Goal: Transaction & Acquisition: Book appointment/travel/reservation

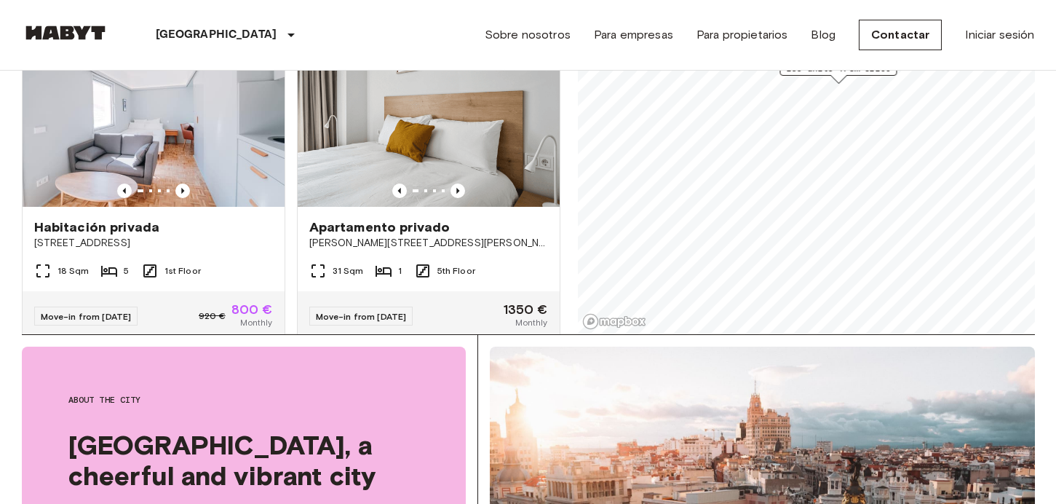
scroll to position [287, 0]
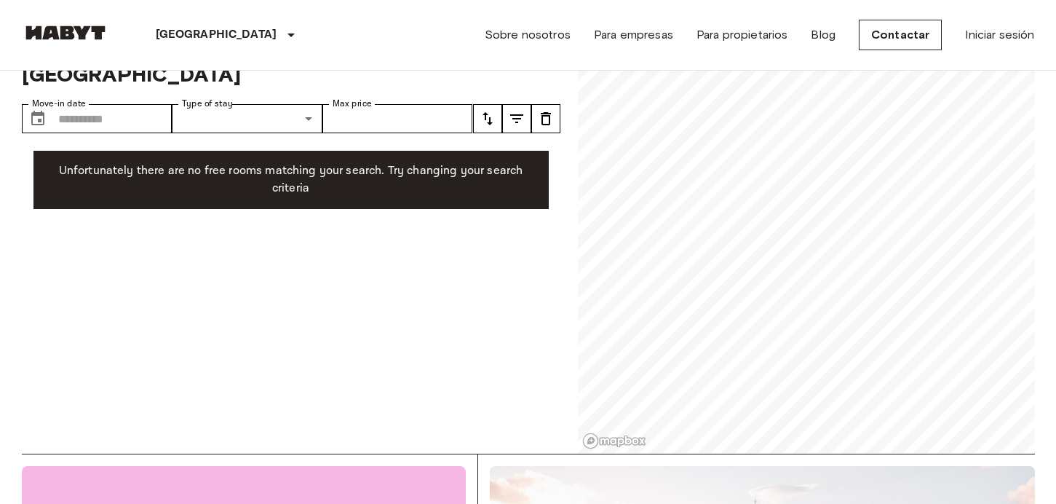
scroll to position [48, 0]
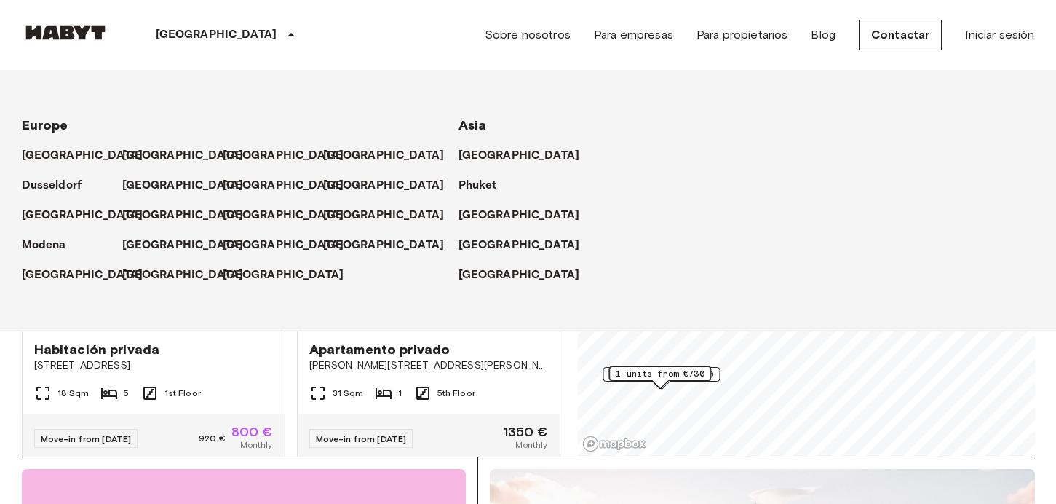
click at [192, 40] on p "[GEOGRAPHIC_DATA]" at bounding box center [217, 34] width 122 height 17
click at [145, 271] on p "[GEOGRAPHIC_DATA]" at bounding box center [186, 274] width 122 height 17
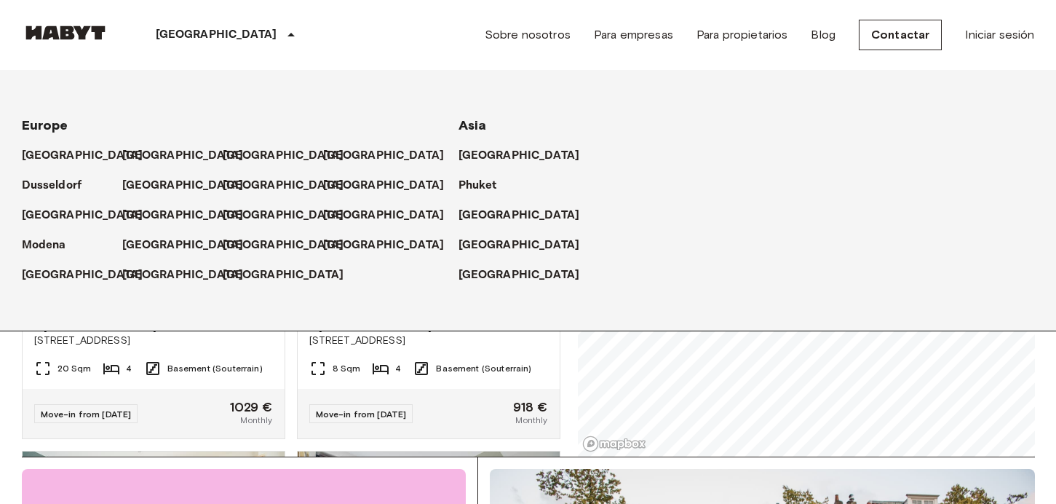
click at [655, 288] on div "Europe Amsterdam Berlin Brussels Cologne Dusseldorf Frankfurt Graz Hamburg Leip…" at bounding box center [511, 200] width 1048 height 261
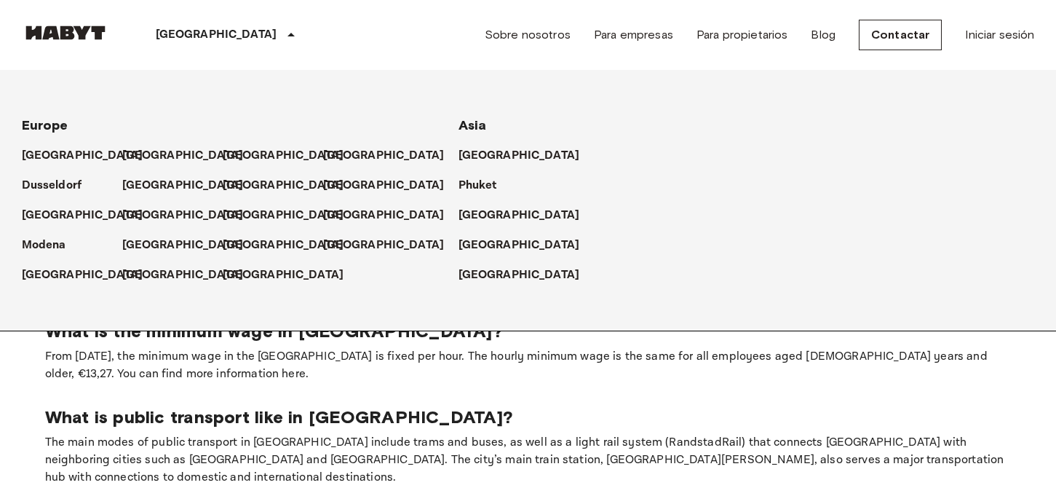
scroll to position [640, 0]
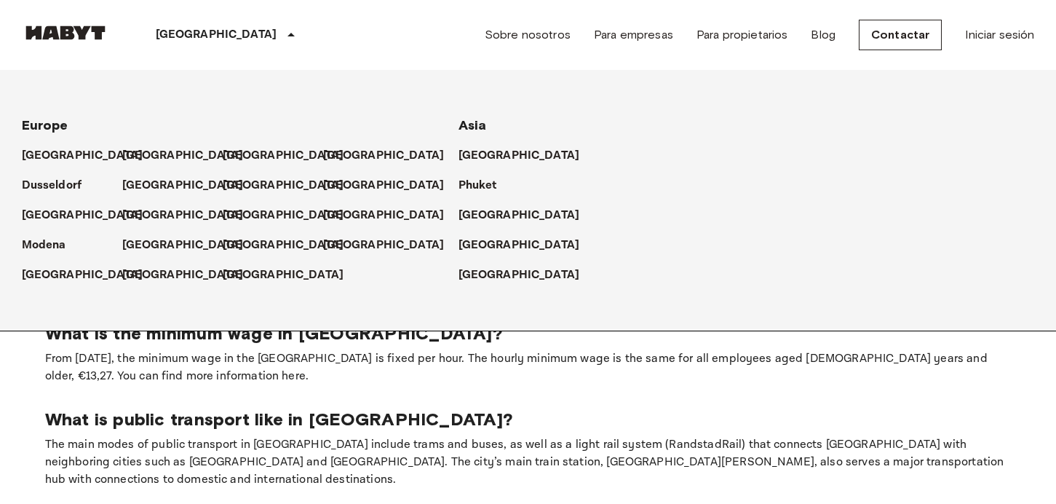
click at [114, 67] on div "[GEOGRAPHIC_DATA]" at bounding box center [228, 35] width 238 height 70
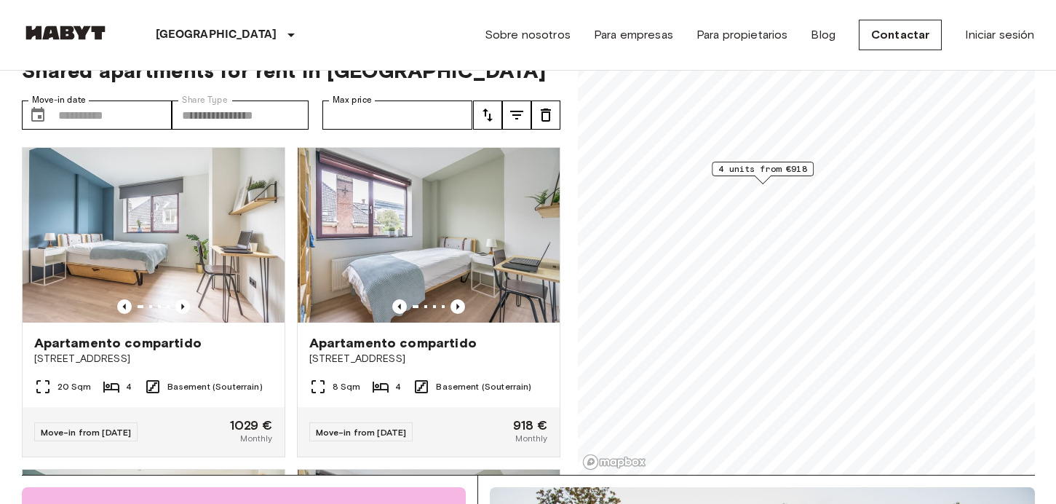
scroll to position [28, 0]
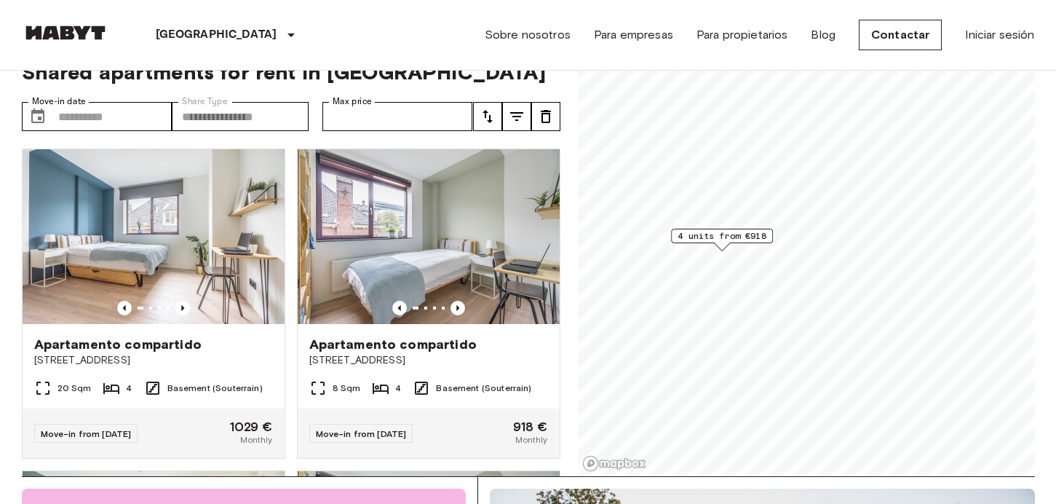
click at [698, 238] on span "4 units from €918" at bounding box center [722, 235] width 89 height 13
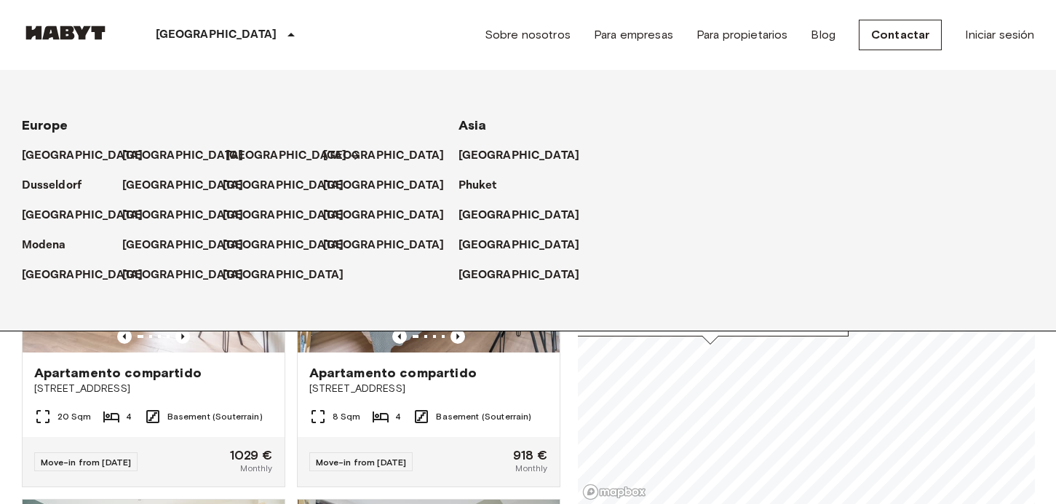
click at [243, 151] on p "[GEOGRAPHIC_DATA]" at bounding box center [287, 155] width 122 height 17
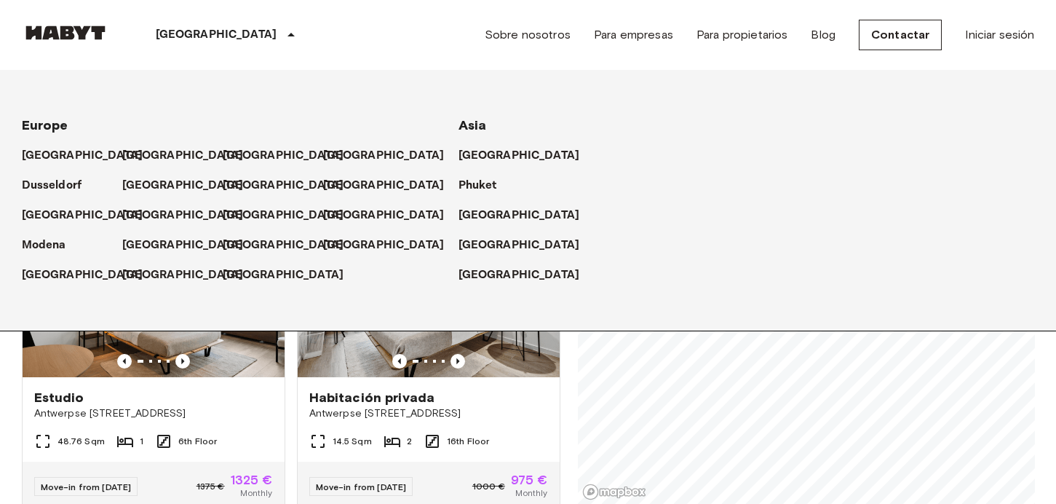
click at [214, 114] on div "Europe" at bounding box center [223, 120] width 402 height 30
click at [282, 40] on icon at bounding box center [290, 34] width 17 height 17
click at [282, 33] on icon at bounding box center [290, 34] width 17 height 17
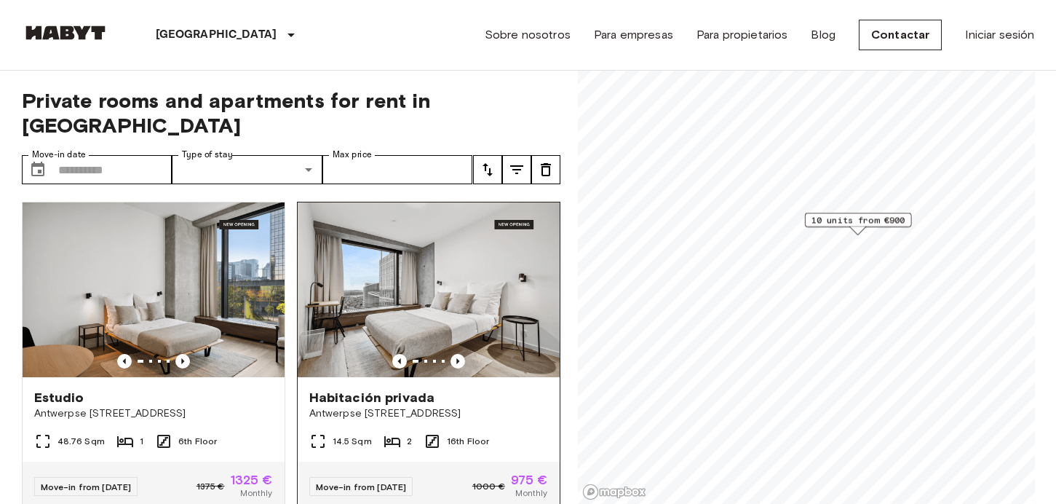
click at [374, 262] on img at bounding box center [429, 289] width 262 height 175
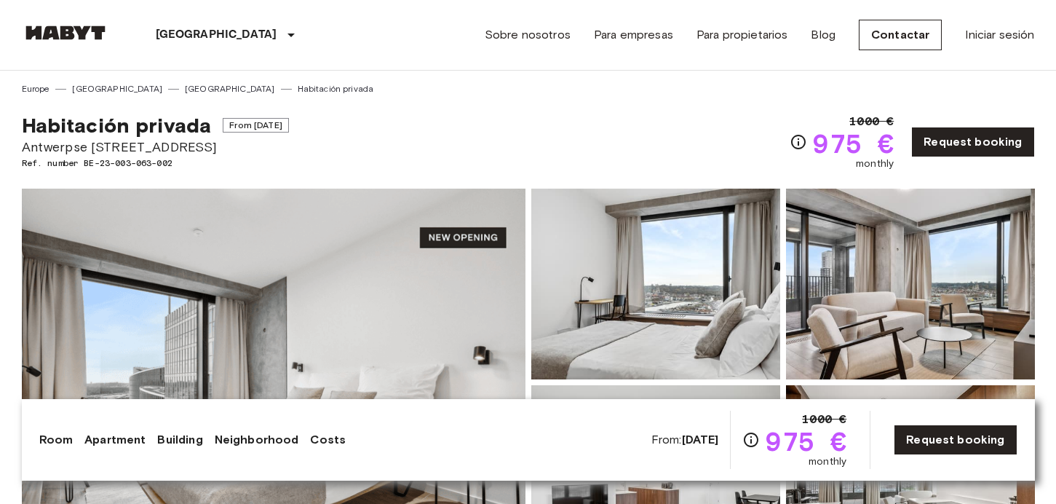
click at [672, 253] on img at bounding box center [655, 283] width 249 height 191
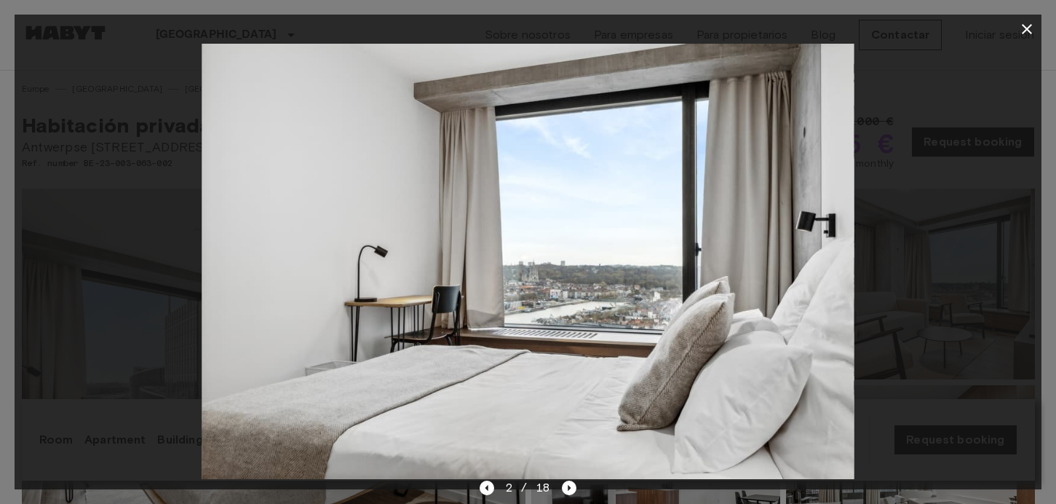
click at [894, 248] on div at bounding box center [528, 261] width 1027 height 435
click at [826, 255] on img at bounding box center [528, 261] width 652 height 435
drag, startPoint x: 137, startPoint y: 263, endPoint x: 402, endPoint y: 231, distance: 267.6
click at [137, 263] on div at bounding box center [528, 261] width 1027 height 435
drag, startPoint x: 1020, startPoint y: 26, endPoint x: 932, endPoint y: 65, distance: 96.1
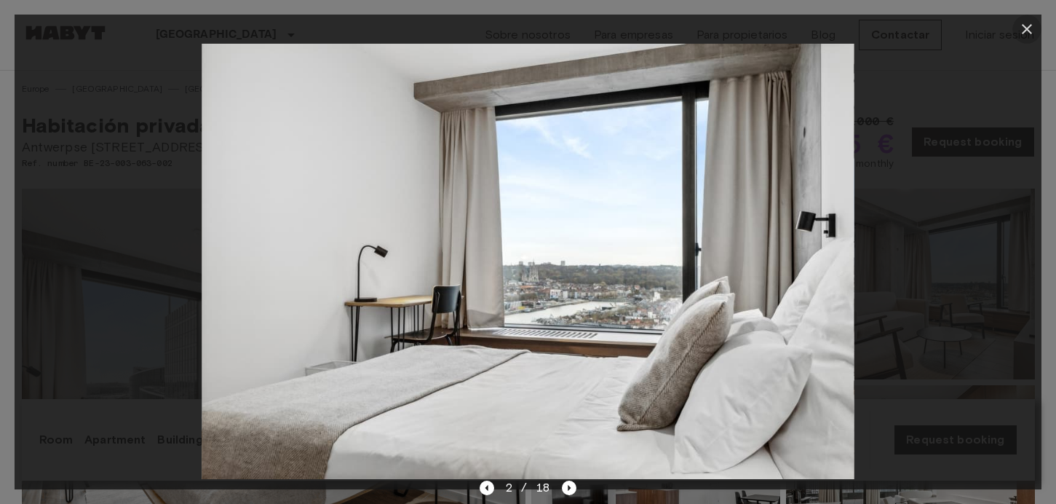
click at [1020, 26] on icon "button" at bounding box center [1026, 28] width 17 height 17
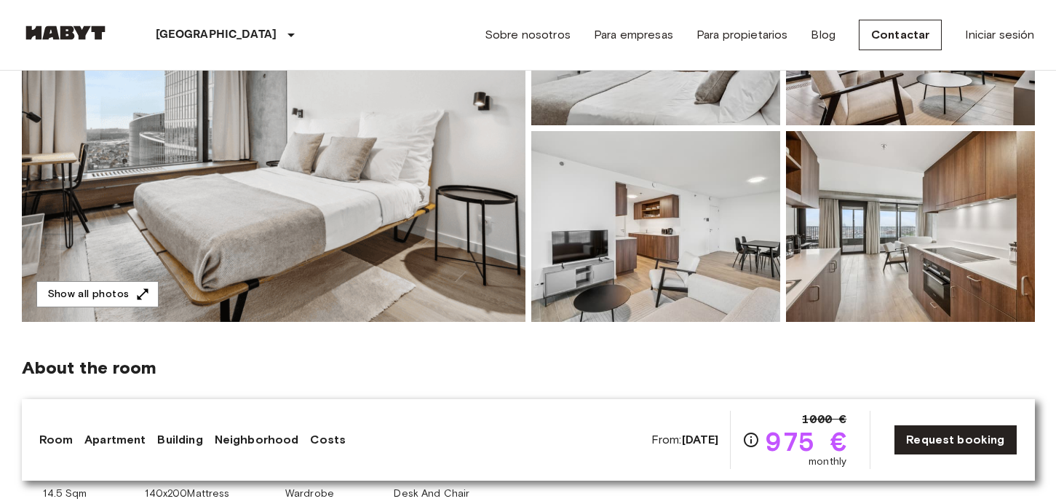
scroll to position [263, 0]
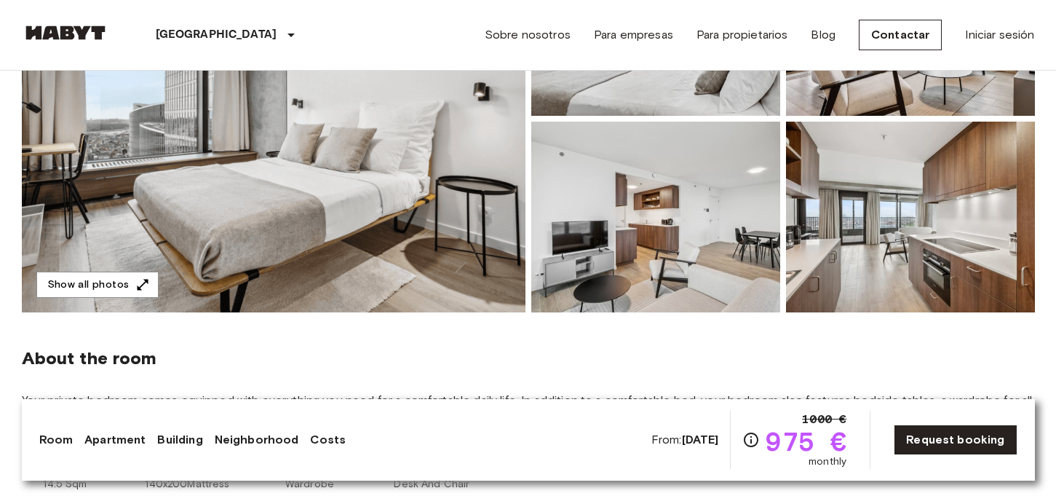
click at [694, 257] on img at bounding box center [655, 217] width 249 height 191
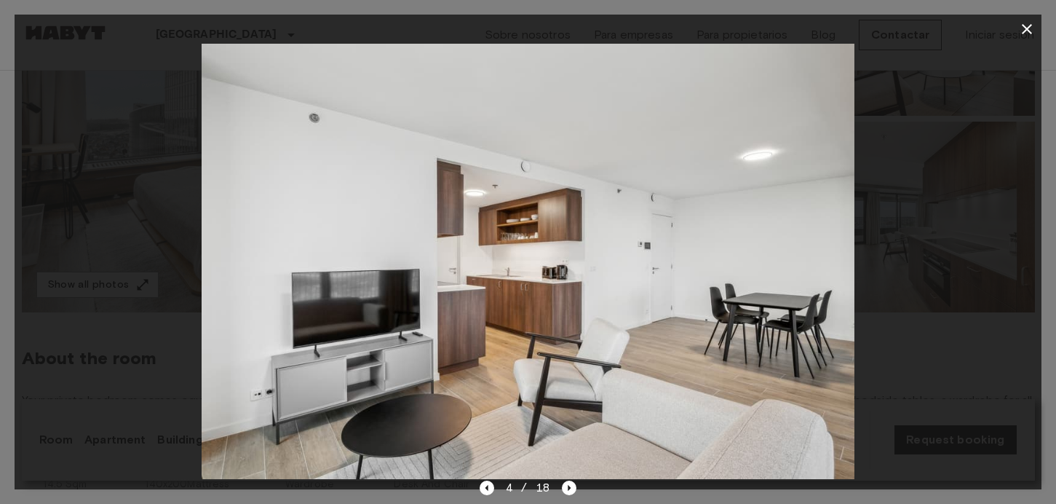
click at [694, 257] on img at bounding box center [528, 261] width 652 height 435
click at [1031, 27] on icon "button" at bounding box center [1026, 28] width 17 height 17
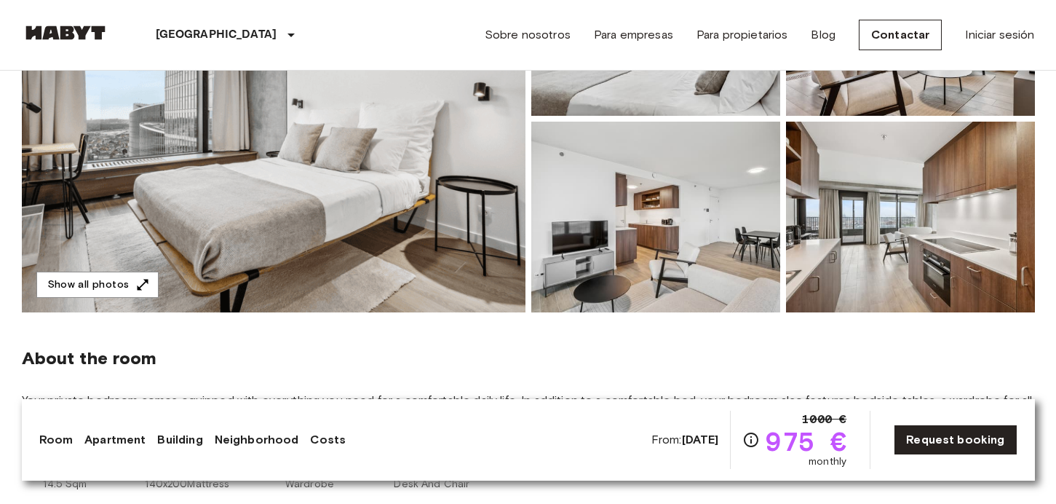
scroll to position [266, 0]
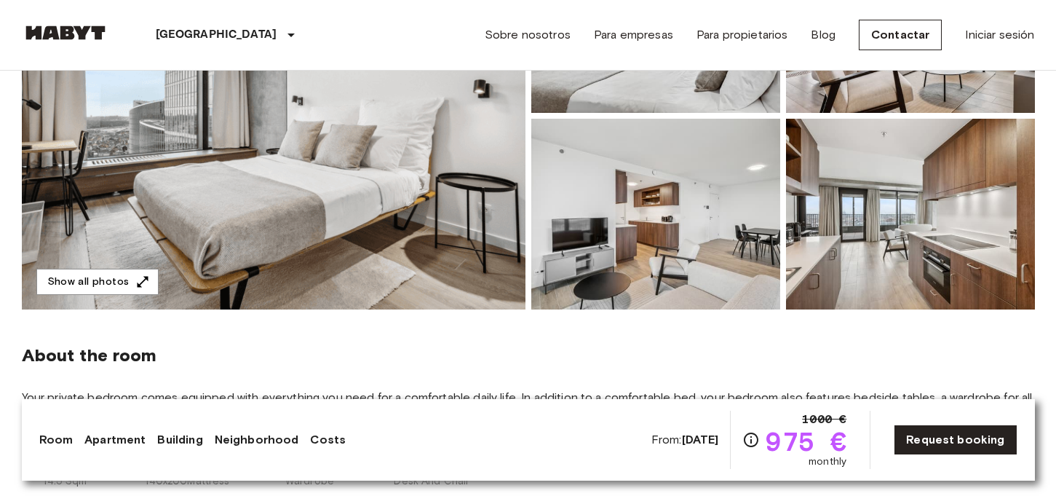
click at [897, 218] on img at bounding box center [910, 214] width 249 height 191
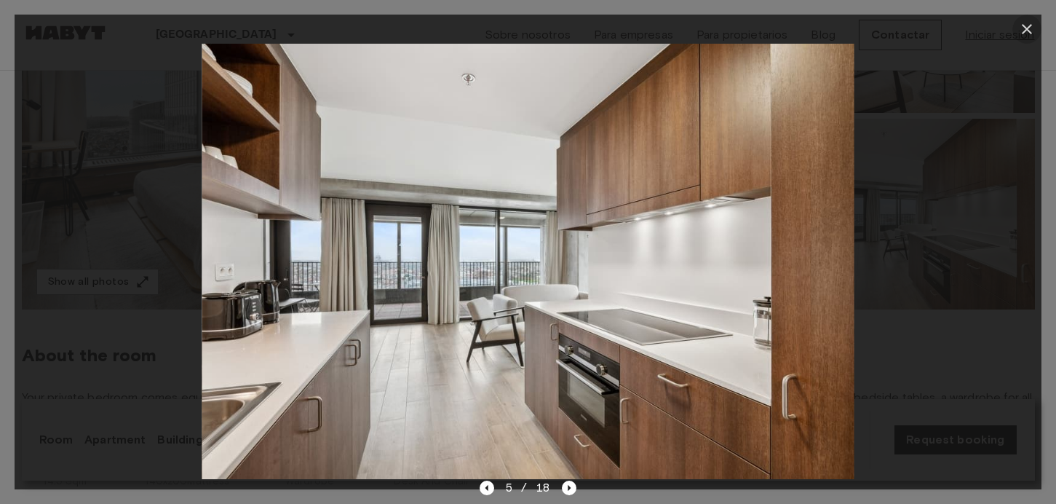
click at [1025, 28] on icon "button" at bounding box center [1027, 29] width 10 height 10
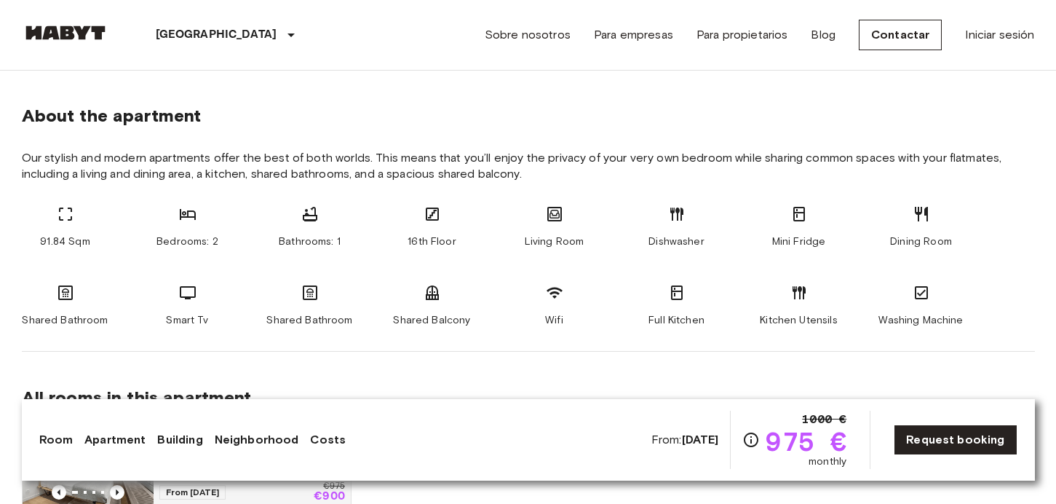
scroll to position [0, 0]
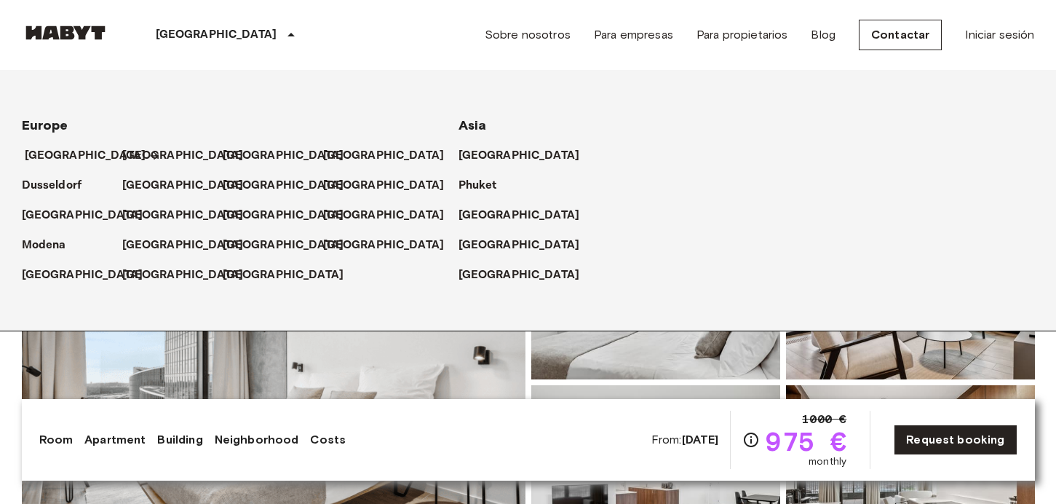
click at [49, 152] on p "[GEOGRAPHIC_DATA]" at bounding box center [86, 155] width 122 height 17
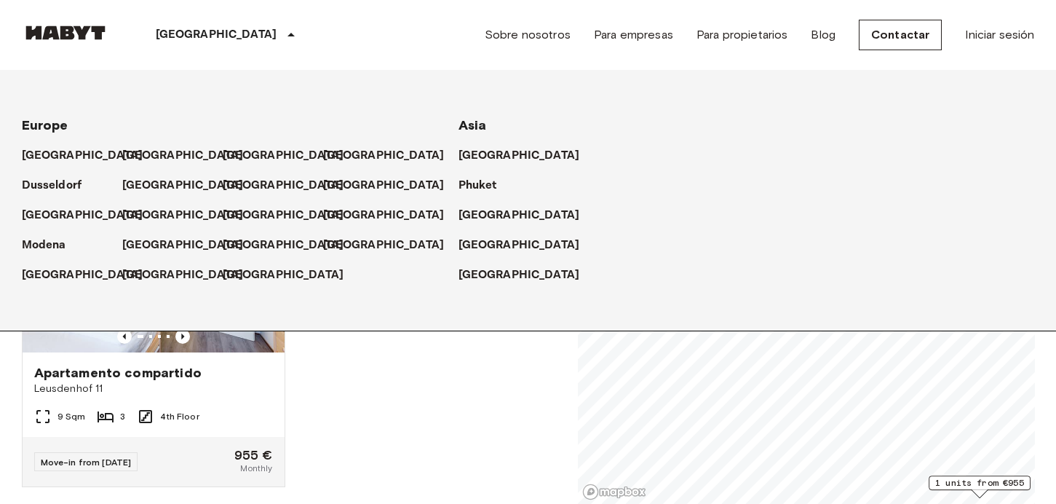
click at [282, 32] on icon at bounding box center [290, 34] width 17 height 17
click at [287, 36] on icon at bounding box center [290, 35] width 7 height 4
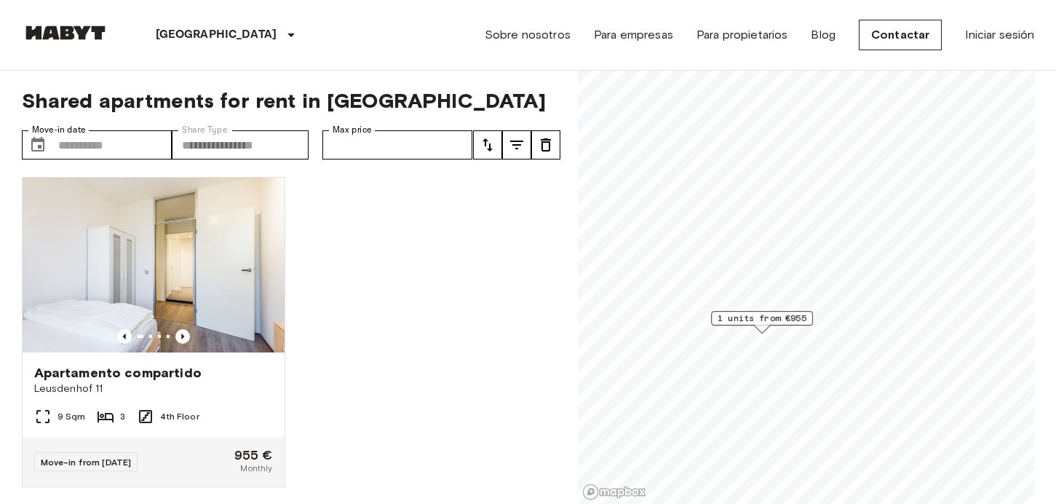
click at [754, 317] on span "1 units from €955" at bounding box center [762, 317] width 89 height 13
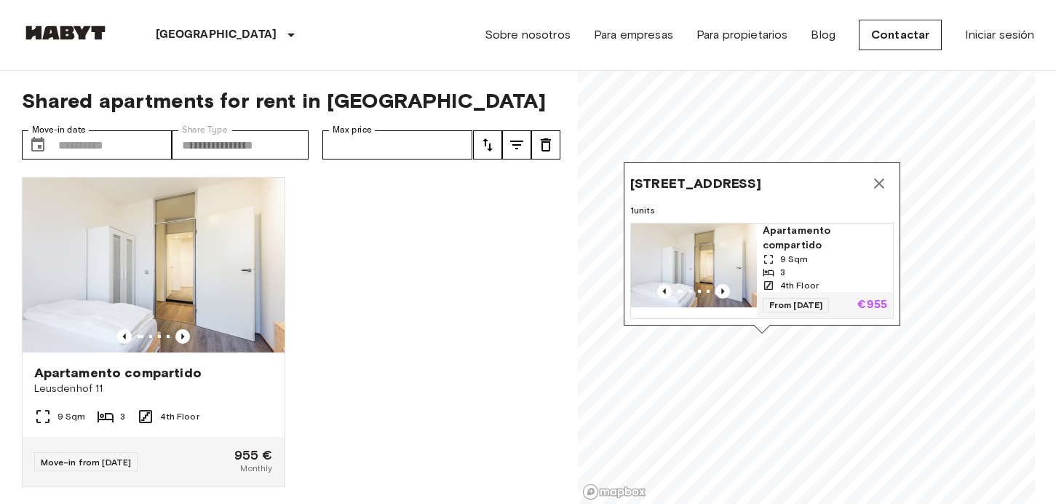
click at [716, 246] on img "Map marker" at bounding box center [694, 265] width 126 height 84
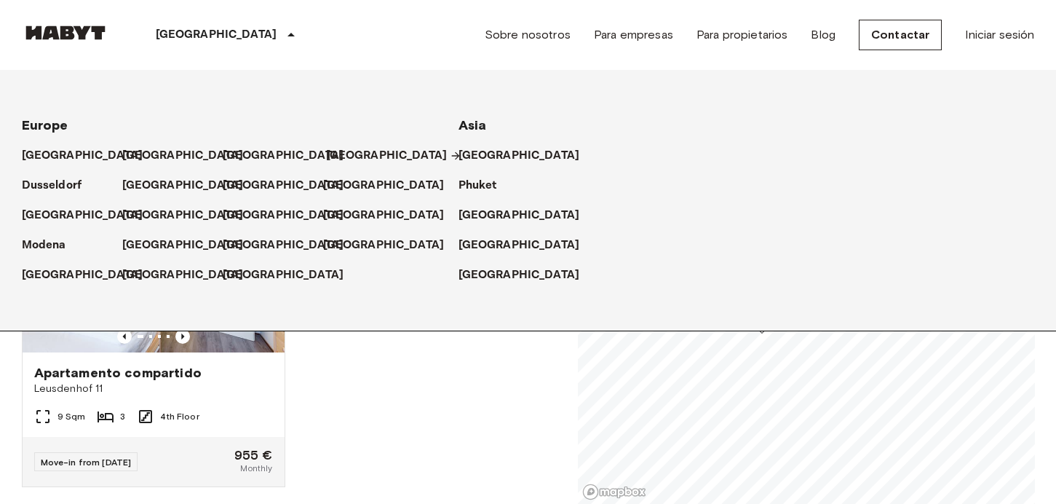
click at [336, 154] on p "[GEOGRAPHIC_DATA]" at bounding box center [387, 155] width 122 height 17
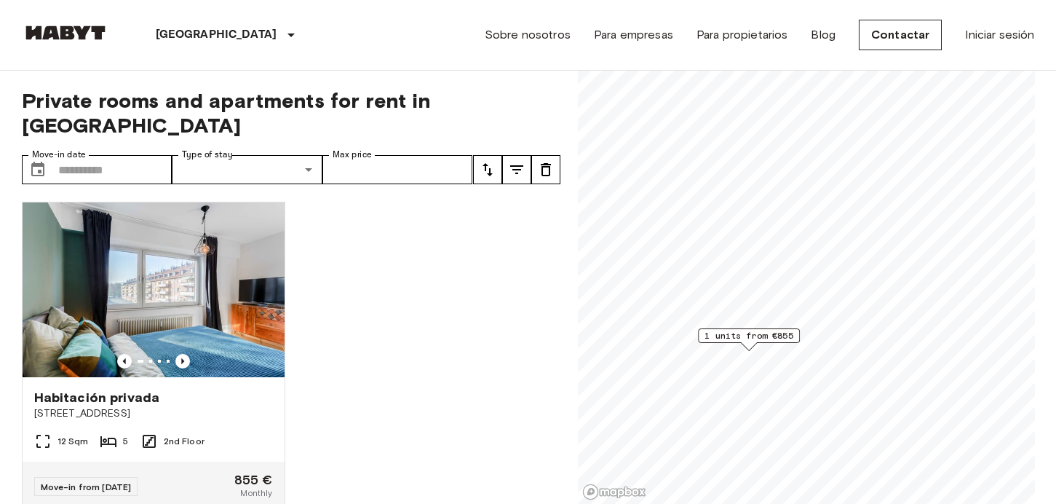
click at [731, 335] on span "1 units from €855" at bounding box center [748, 335] width 89 height 13
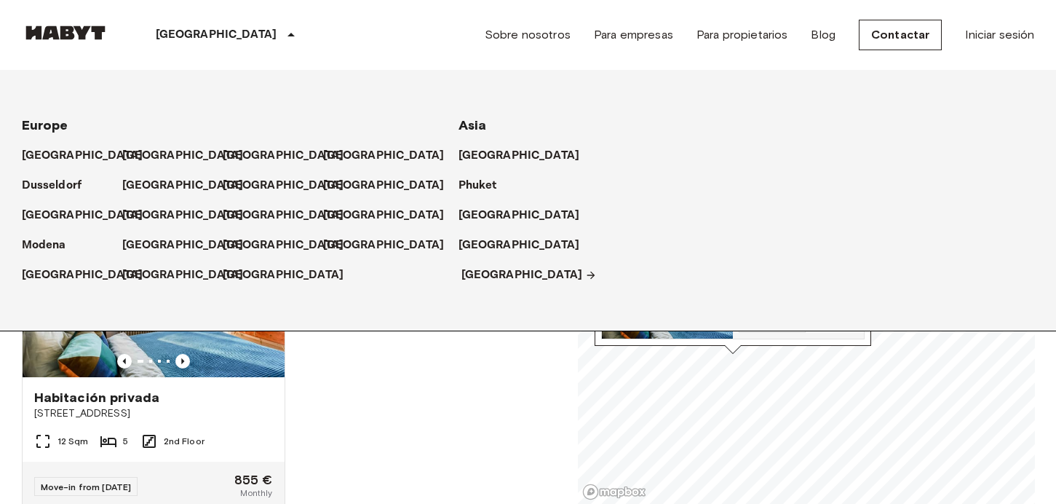
click at [468, 271] on p "[GEOGRAPHIC_DATA]" at bounding box center [522, 274] width 122 height 17
click at [48, 185] on p "Dusseldorf" at bounding box center [55, 185] width 60 height 17
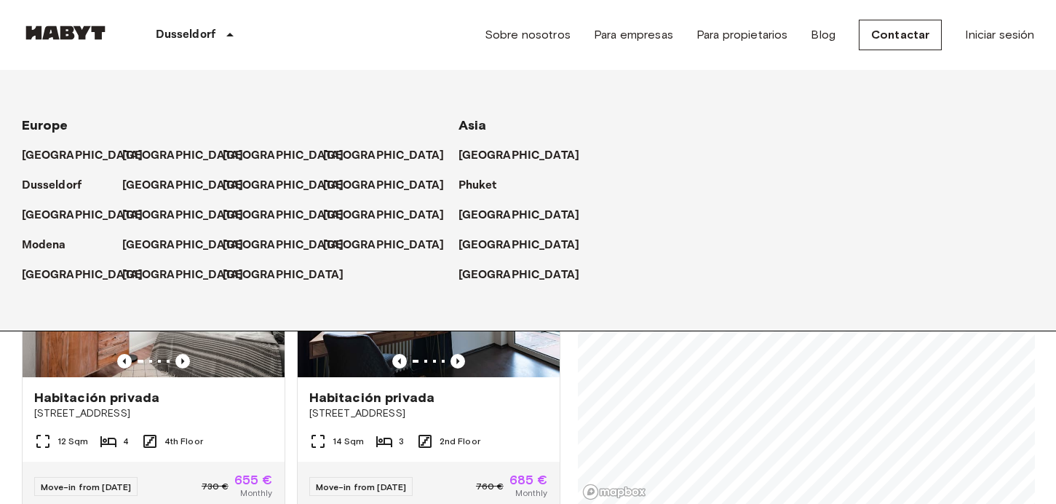
click at [228, 32] on icon at bounding box center [229, 34] width 17 height 17
click at [227, 32] on icon at bounding box center [229, 34] width 17 height 17
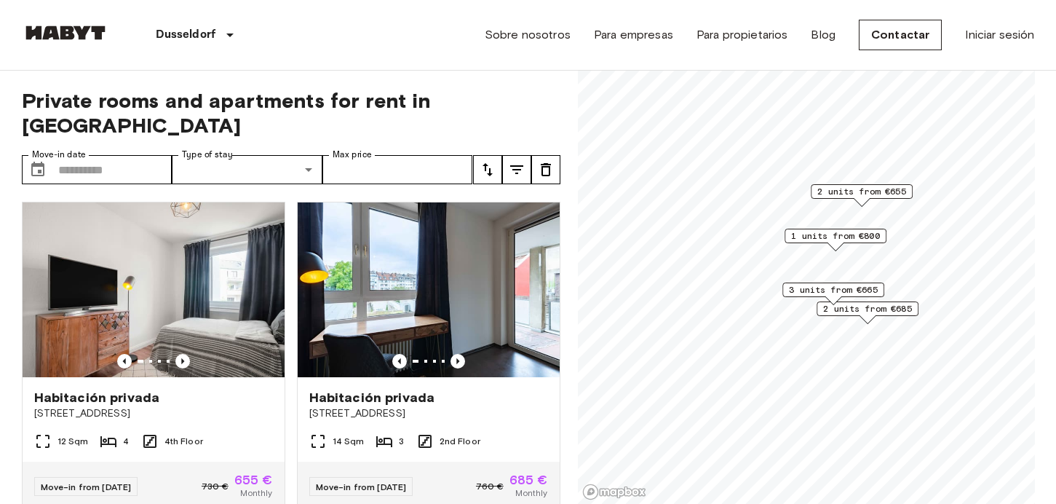
click at [795, 290] on span "3 units from €665" at bounding box center [833, 289] width 89 height 13
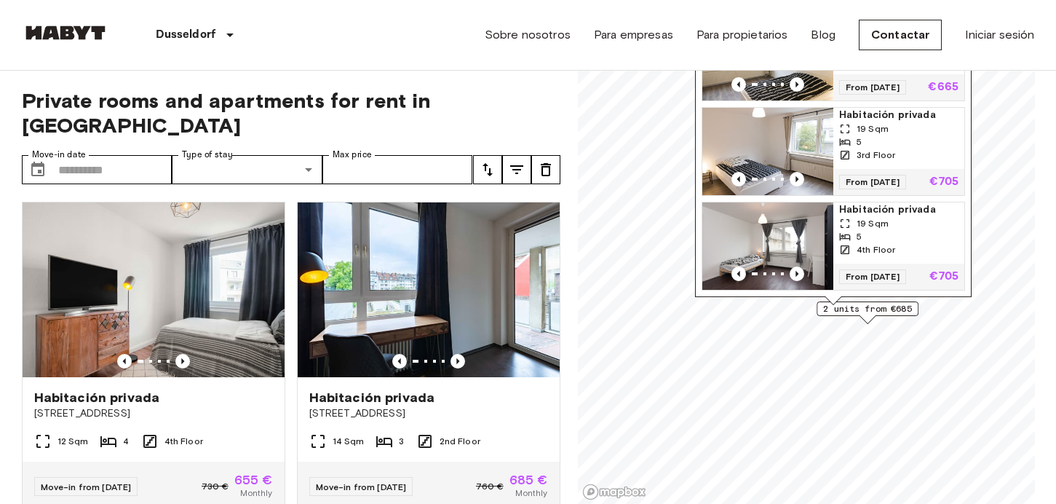
click at [875, 309] on span "2 units from €685" at bounding box center [867, 308] width 89 height 13
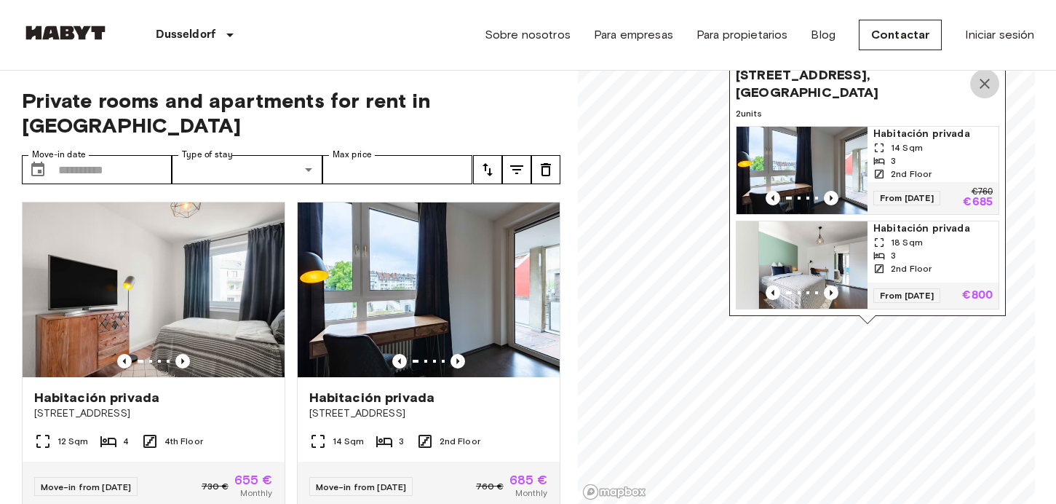
click at [982, 83] on icon "Map marker" at bounding box center [984, 83] width 17 height 17
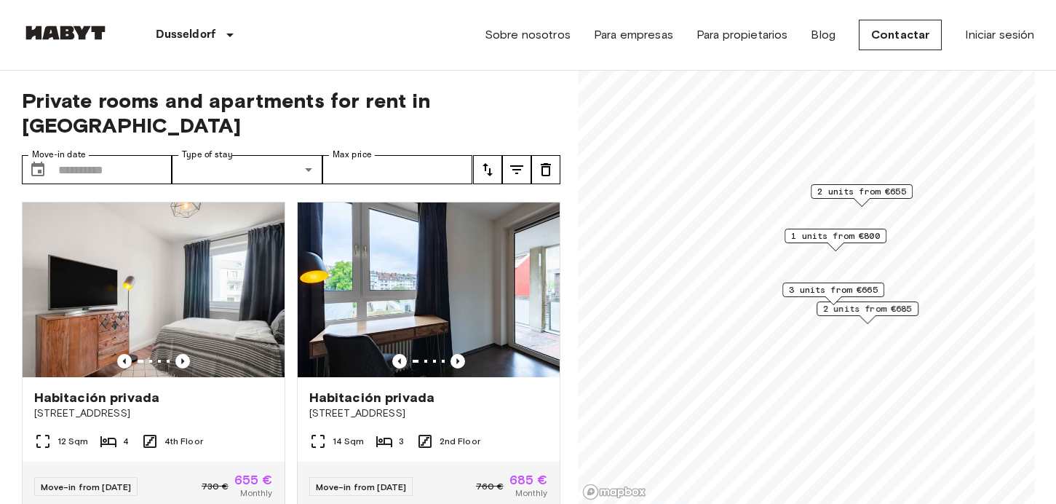
click at [844, 193] on span "2 units from €655" at bounding box center [861, 191] width 89 height 13
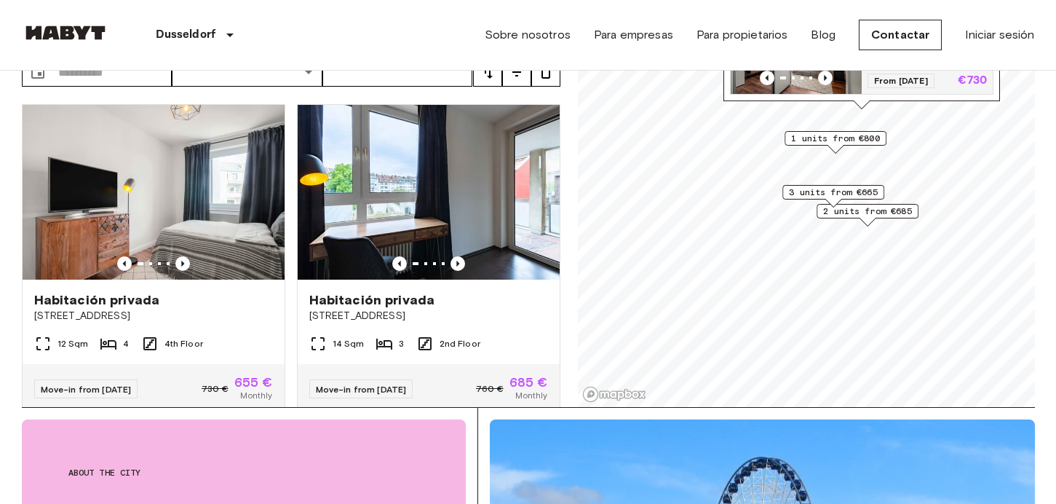
scroll to position [88, 0]
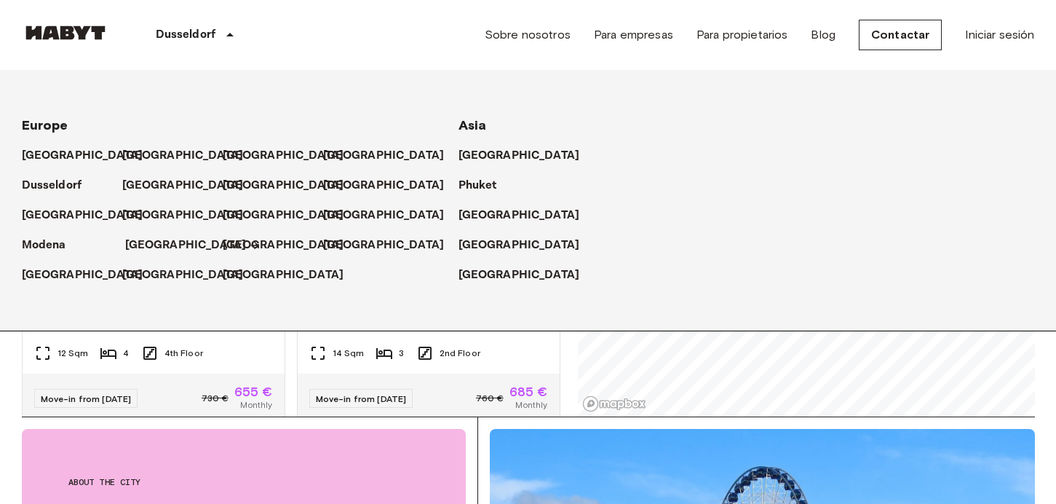
click at [142, 239] on p "[GEOGRAPHIC_DATA]" at bounding box center [186, 245] width 122 height 17
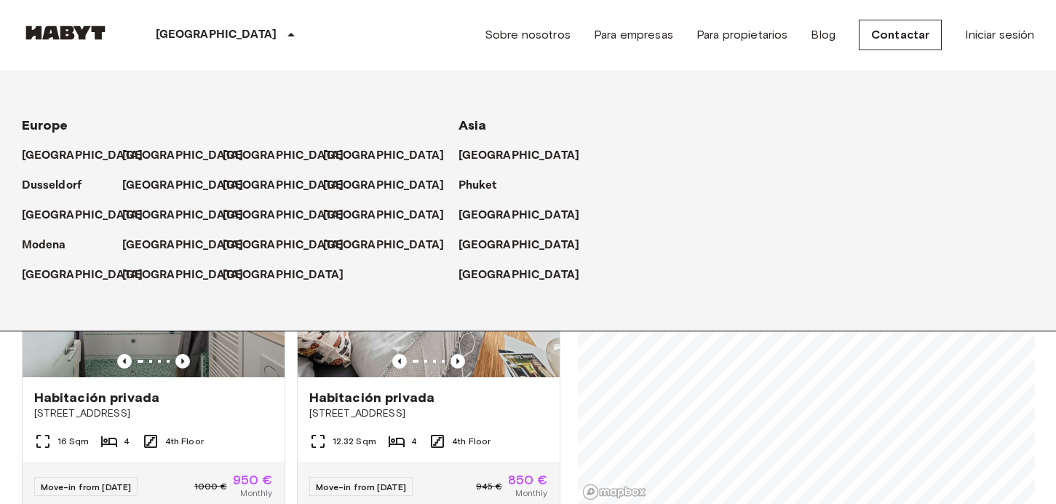
click at [282, 34] on icon at bounding box center [290, 34] width 17 height 17
click at [282, 33] on icon at bounding box center [290, 34] width 17 height 17
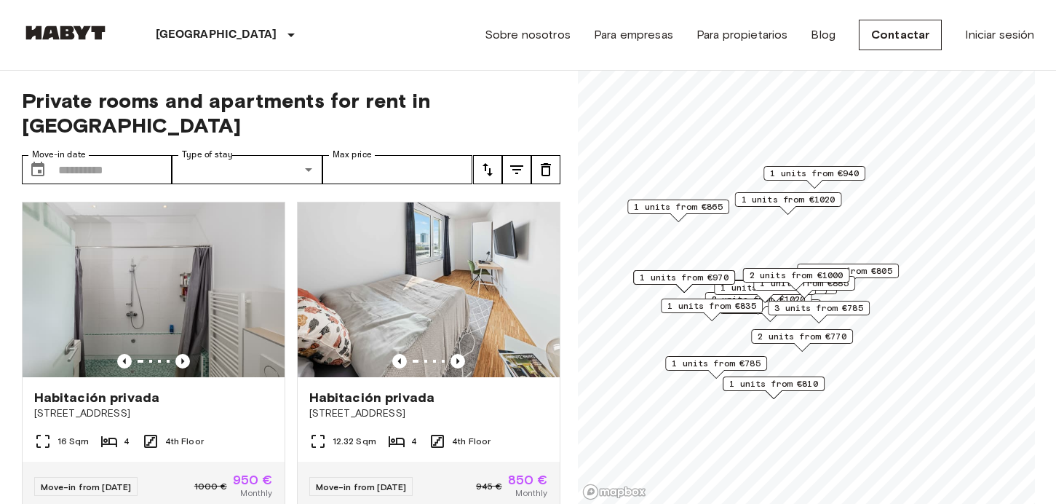
click at [796, 306] on span "3 units from €785" at bounding box center [818, 307] width 89 height 13
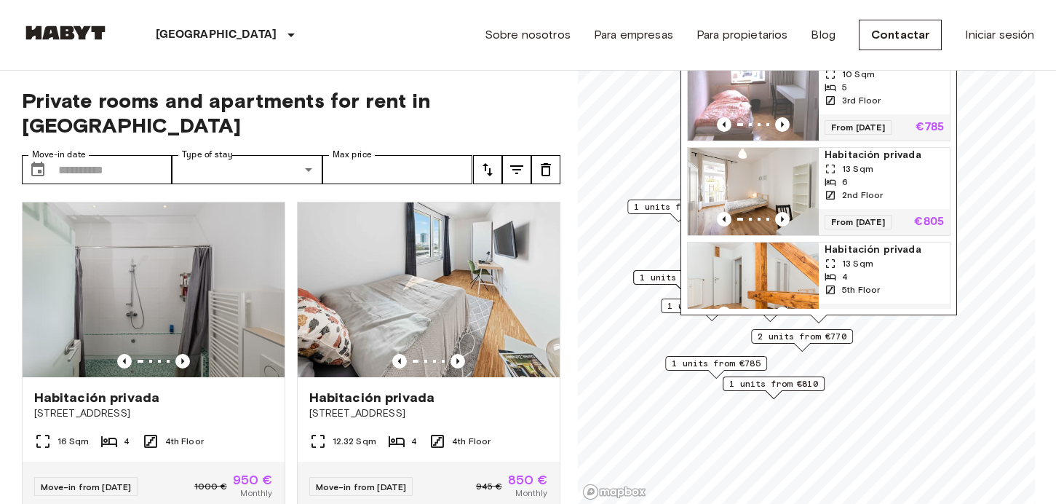
click at [795, 336] on span "2 units from €770" at bounding box center [802, 336] width 89 height 13
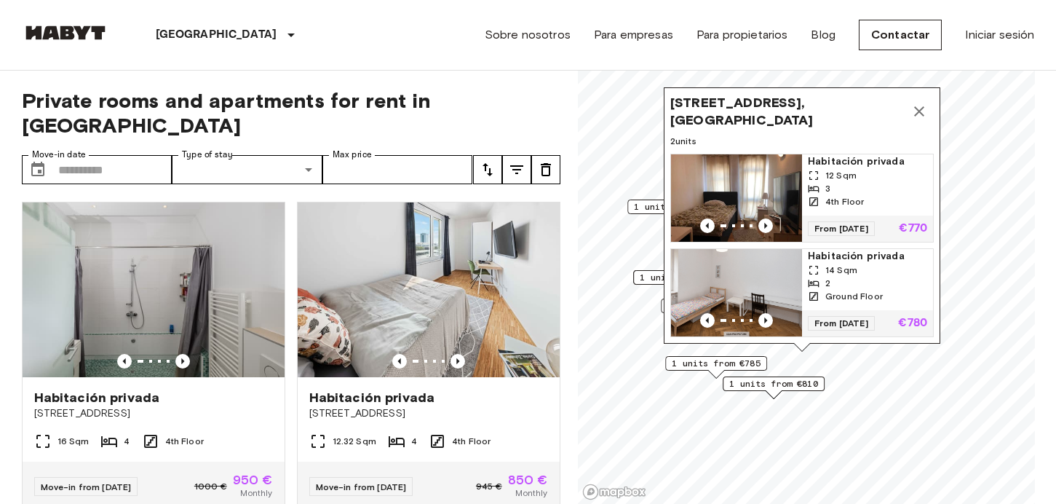
click at [715, 361] on span "1 units from €785" at bounding box center [716, 363] width 89 height 13
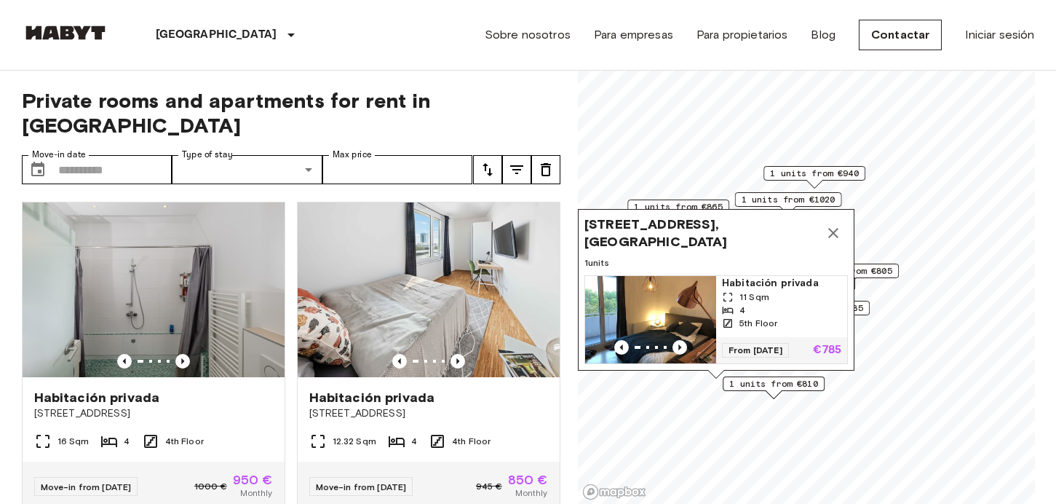
click at [763, 384] on span "1 units from €810" at bounding box center [773, 383] width 89 height 13
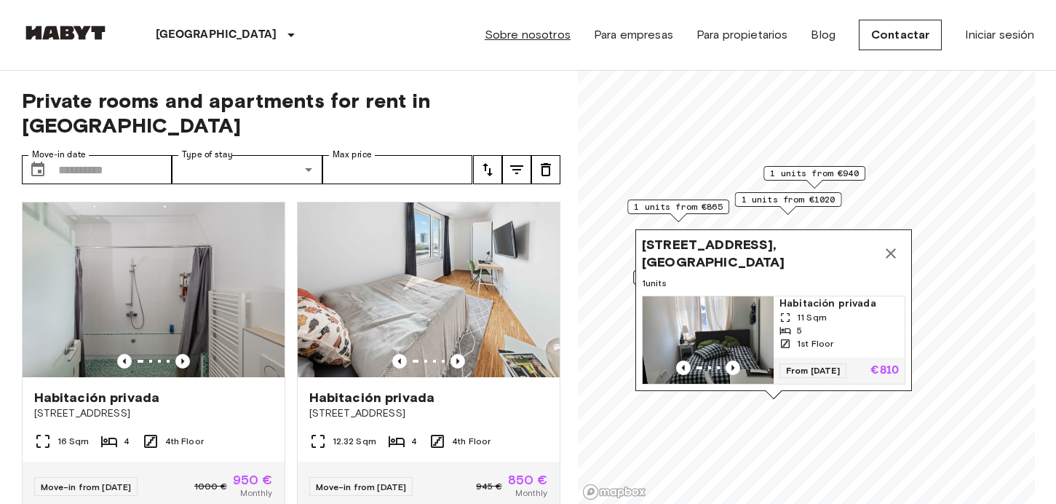
click at [527, 36] on link "Sobre nosotros" at bounding box center [528, 34] width 86 height 17
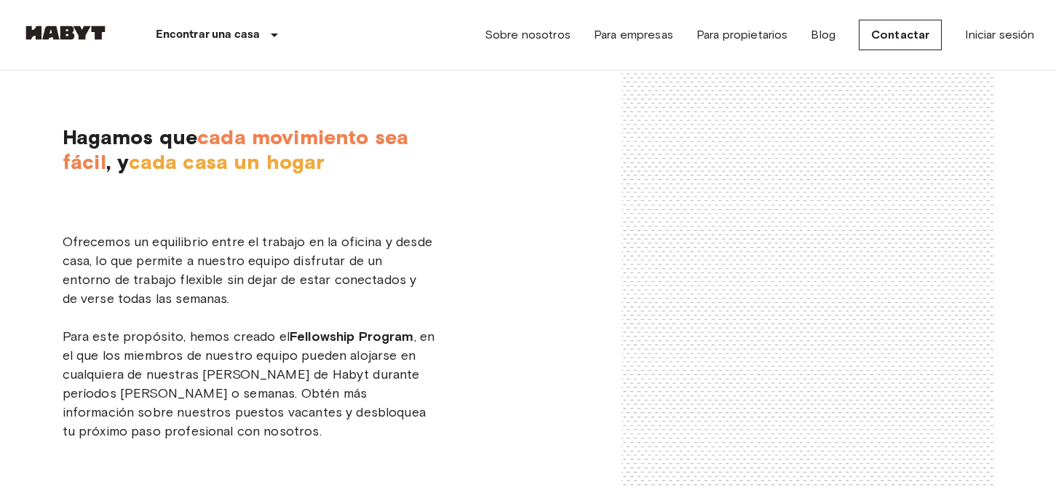
scroll to position [2215, 0]
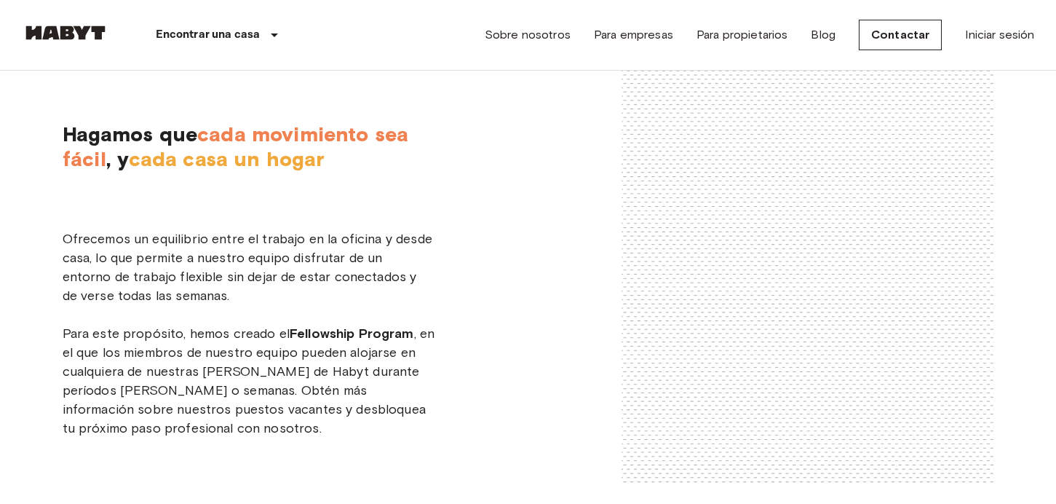
drag, startPoint x: 526, startPoint y: 382, endPoint x: 472, endPoint y: 381, distance: 53.9
copy span "VP Product"
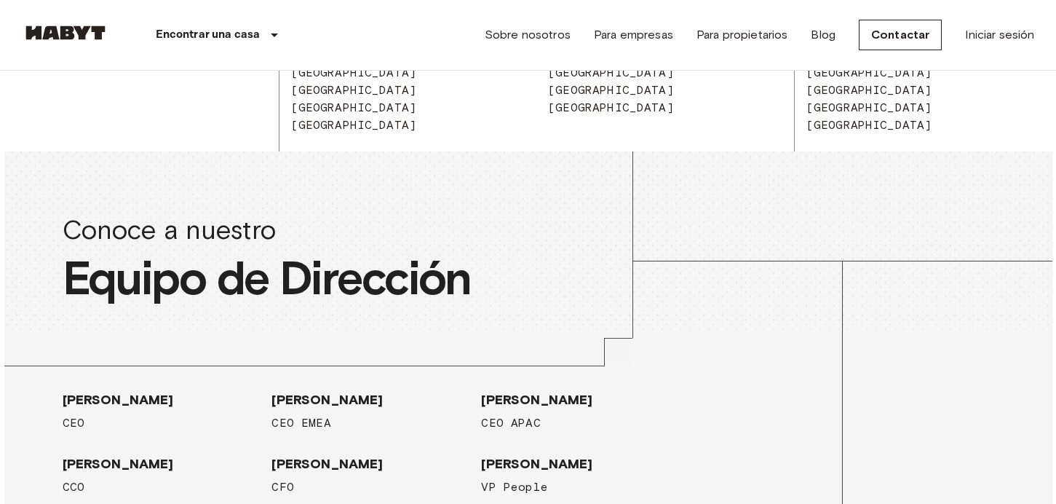
scroll to position [1577, 0]
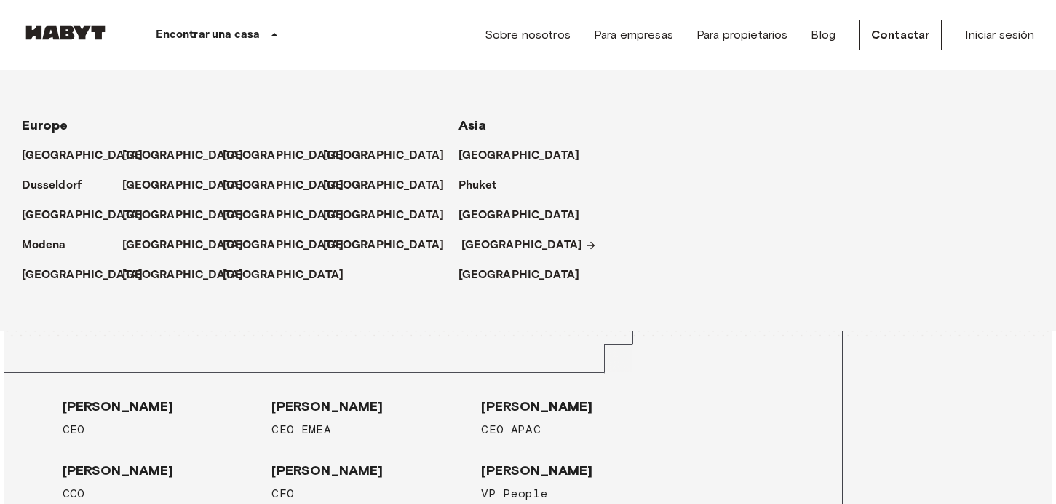
scroll to position [1573, 0]
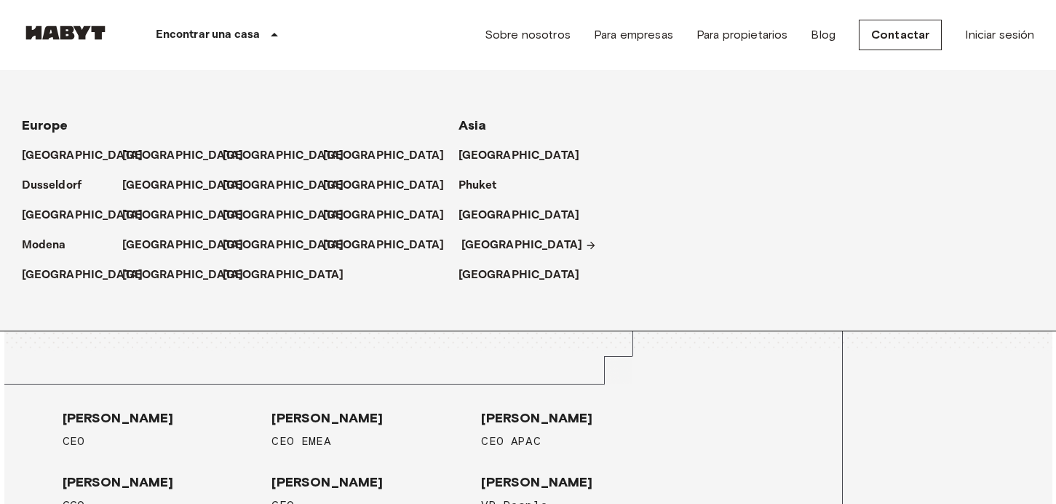
click at [476, 242] on p "[GEOGRAPHIC_DATA]" at bounding box center [522, 245] width 122 height 17
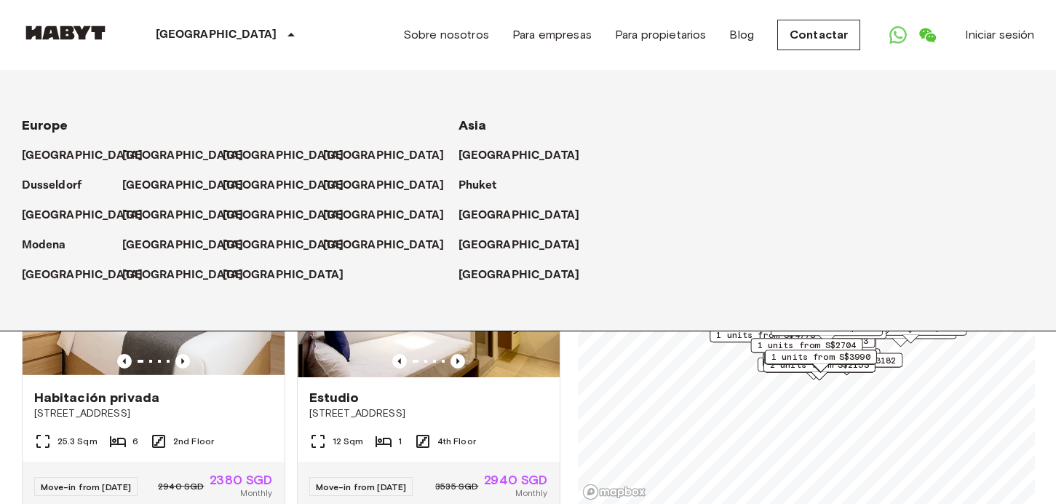
click at [282, 31] on icon at bounding box center [290, 34] width 17 height 17
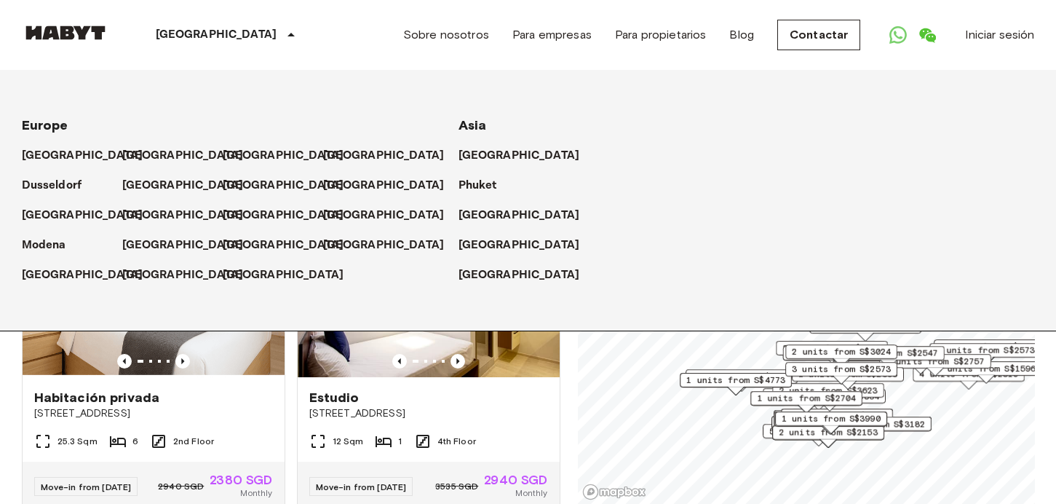
click at [287, 36] on icon at bounding box center [290, 35] width 7 height 4
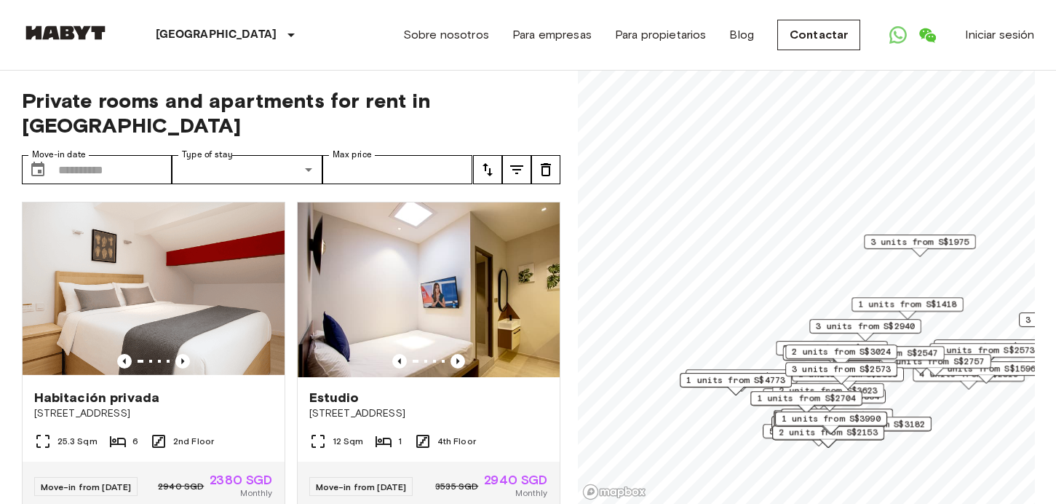
click at [841, 369] on span "3 units from S$2573" at bounding box center [841, 368] width 99 height 13
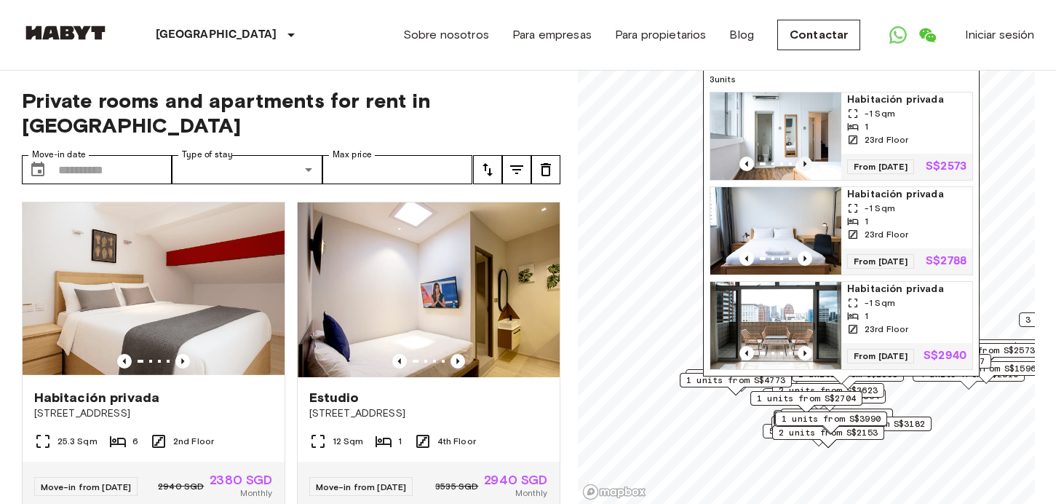
click at [805, 156] on icon "Previous image" at bounding box center [805, 163] width 15 height 15
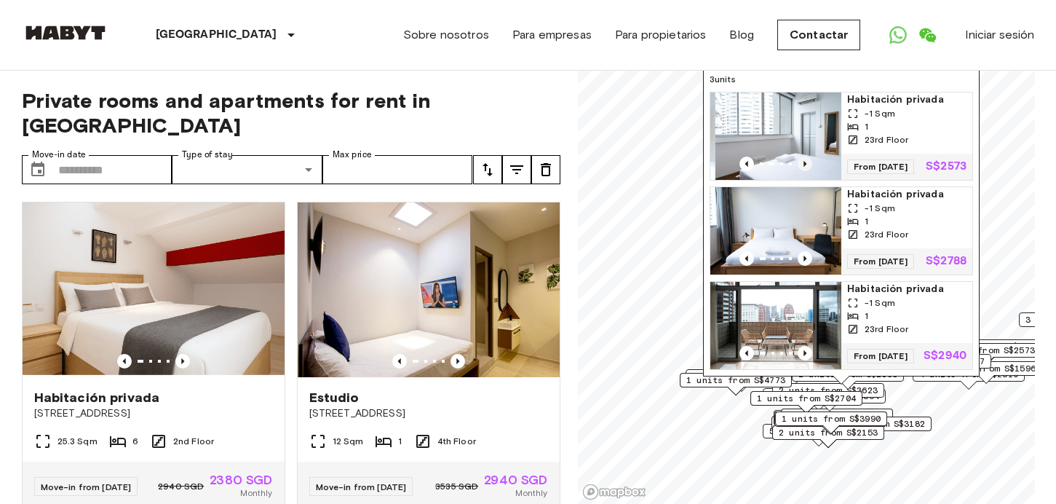
click at [805, 156] on icon "Previous image" at bounding box center [805, 163] width 15 height 15
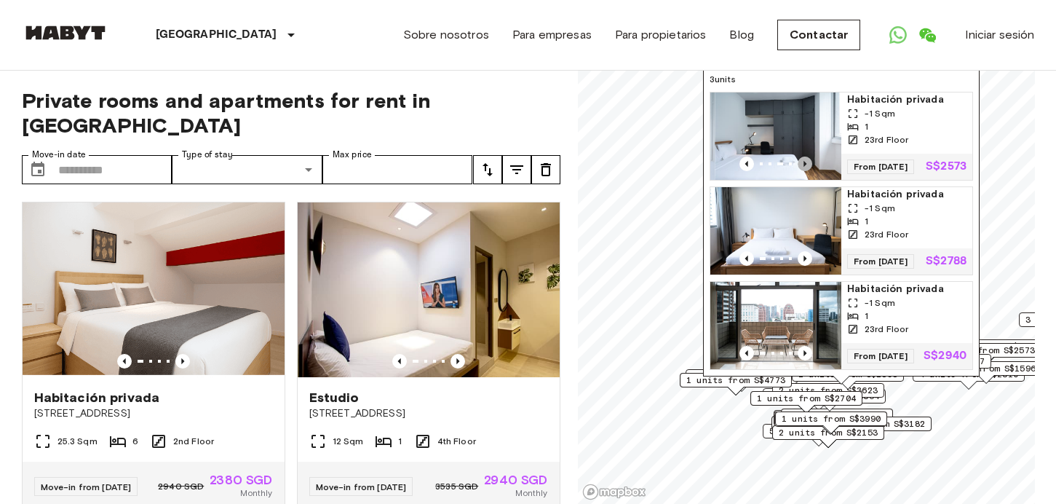
click at [805, 156] on icon "Previous image" at bounding box center [805, 163] width 15 height 15
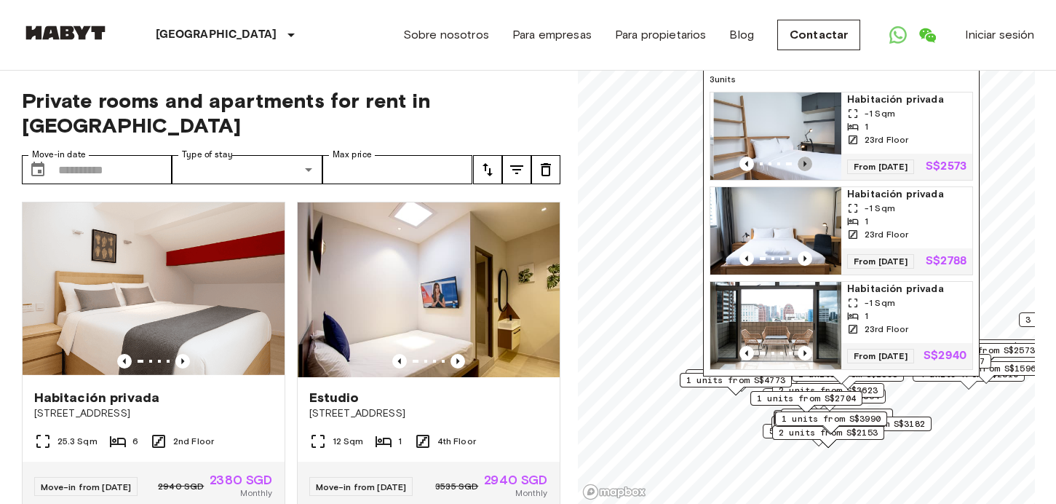
drag, startPoint x: 805, startPoint y: 154, endPoint x: 795, endPoint y: 227, distance: 73.4
click at [804, 156] on icon "Previous image" at bounding box center [805, 163] width 15 height 15
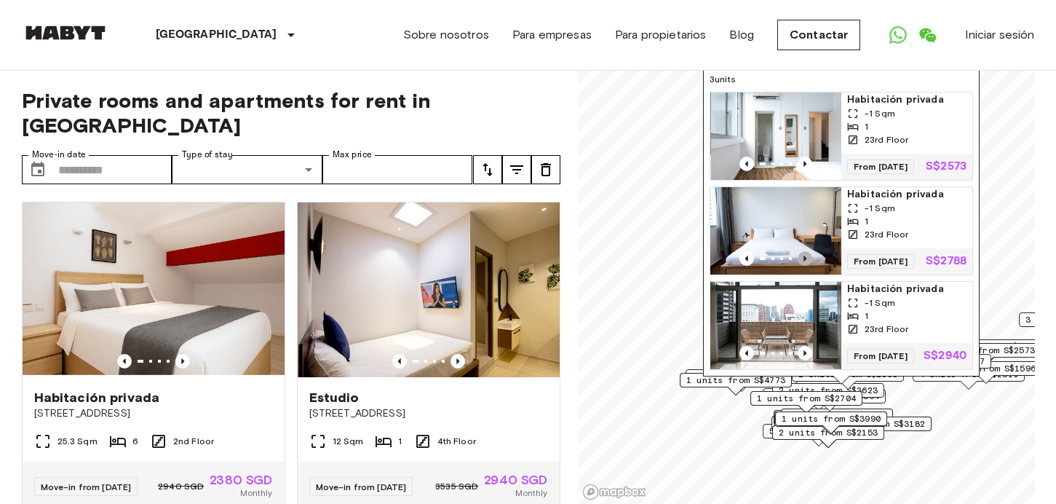
click at [806, 251] on icon "Previous image" at bounding box center [805, 258] width 15 height 15
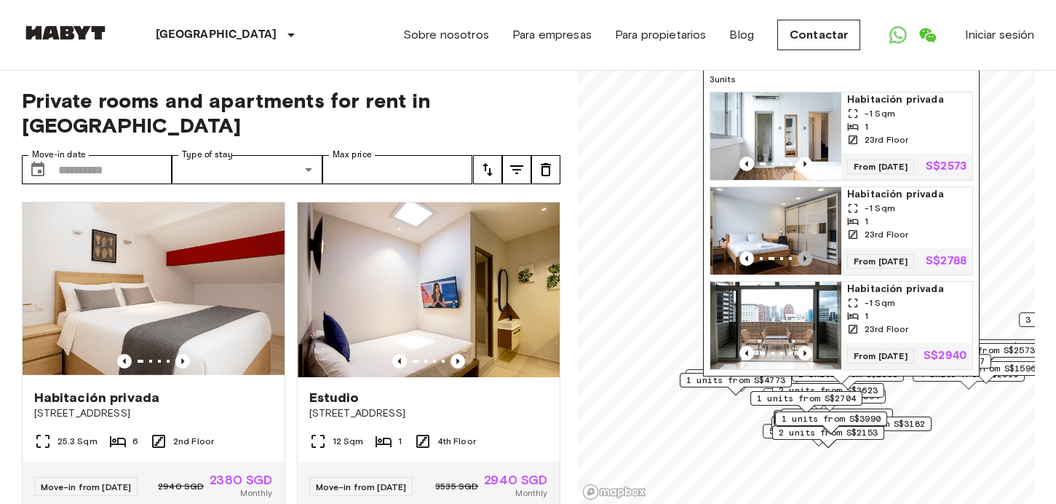
click at [806, 251] on icon "Previous image" at bounding box center [805, 258] width 15 height 15
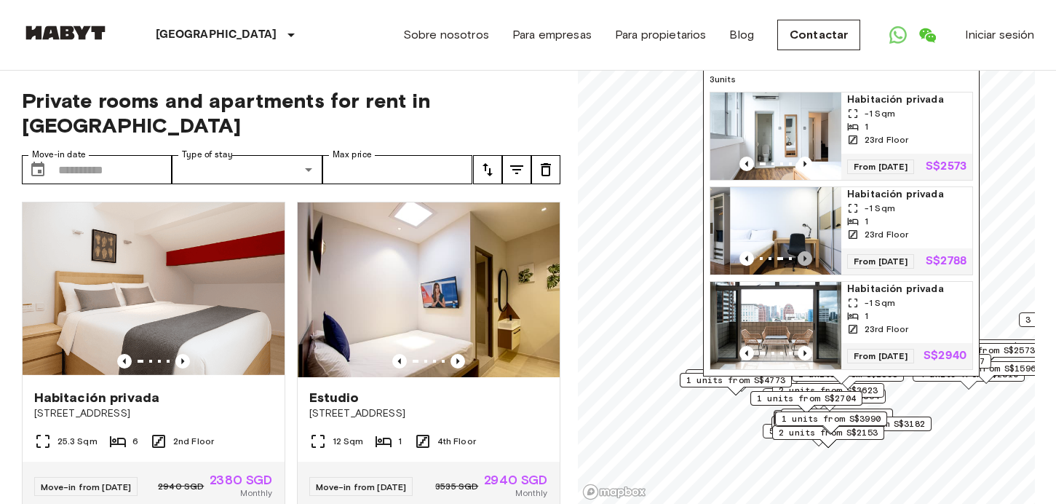
click at [806, 251] on icon "Previous image" at bounding box center [805, 258] width 15 height 15
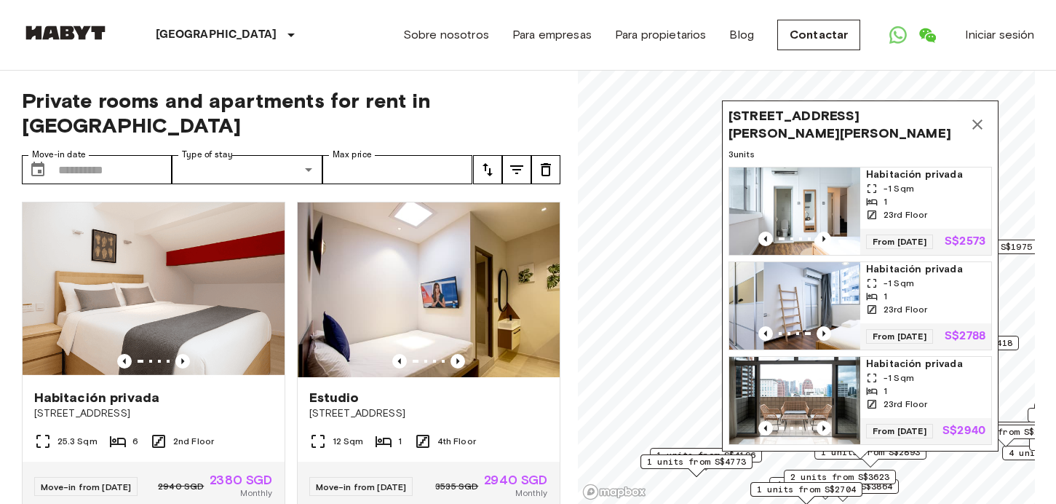
click at [806, 248] on img "Map marker" at bounding box center [794, 210] width 131 height 87
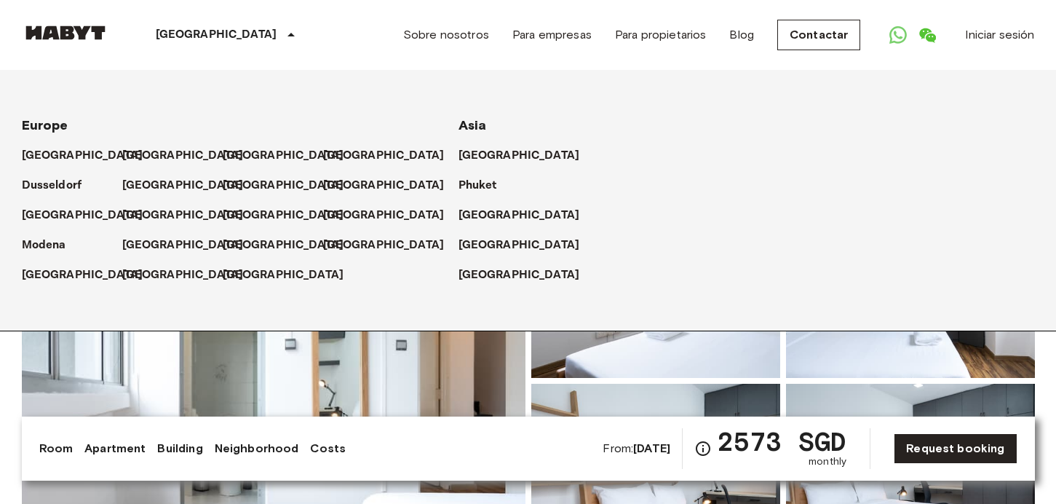
drag, startPoint x: 226, startPoint y: 34, endPoint x: 286, endPoint y: 104, distance: 92.4
click at [287, 35] on icon at bounding box center [290, 35] width 7 height 4
click at [282, 34] on icon at bounding box center [290, 34] width 17 height 17
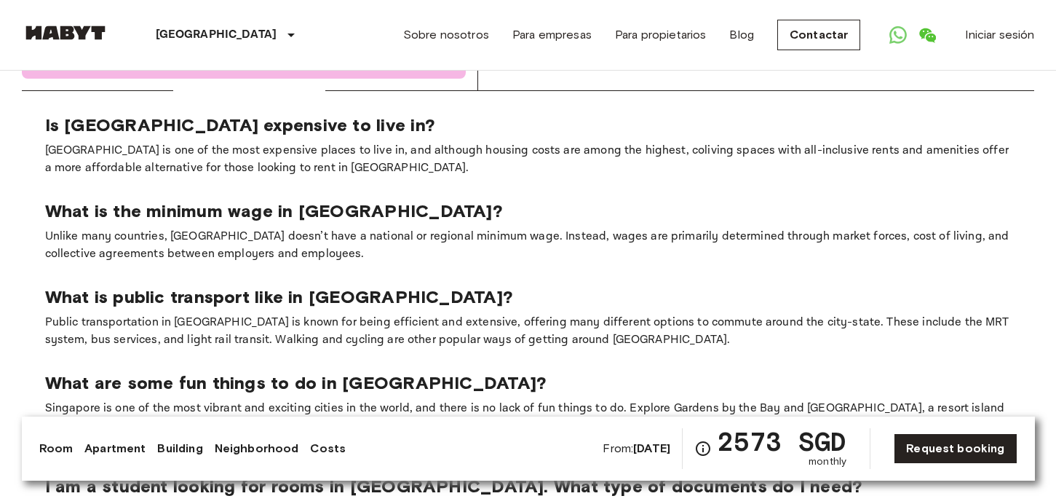
scroll to position [2142, 0]
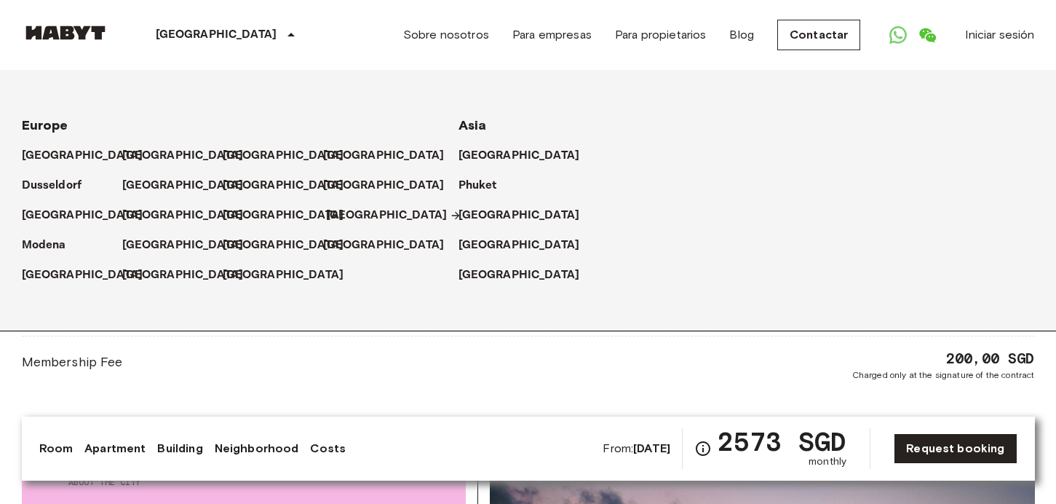
click at [340, 214] on p "[GEOGRAPHIC_DATA]" at bounding box center [387, 215] width 122 height 17
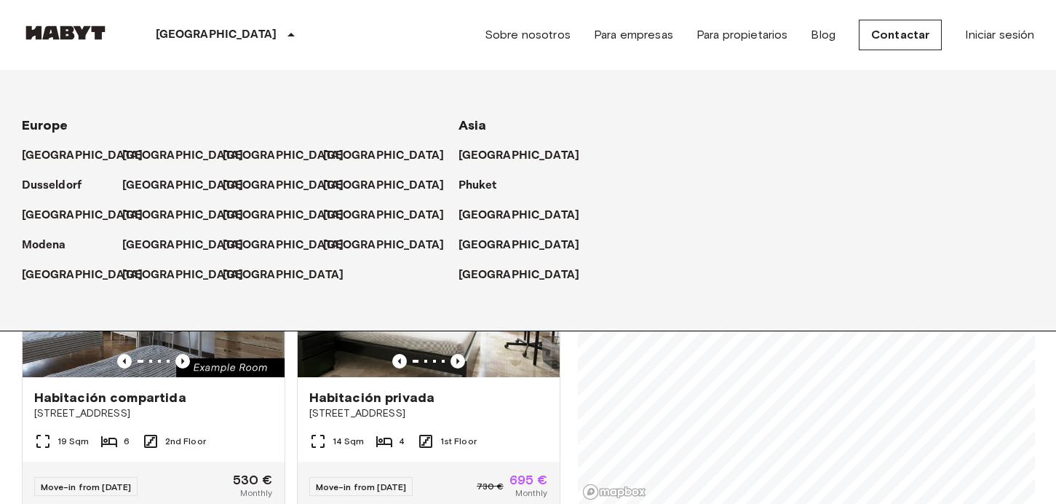
click at [282, 34] on icon at bounding box center [290, 34] width 17 height 17
click at [287, 34] on icon at bounding box center [290, 35] width 7 height 4
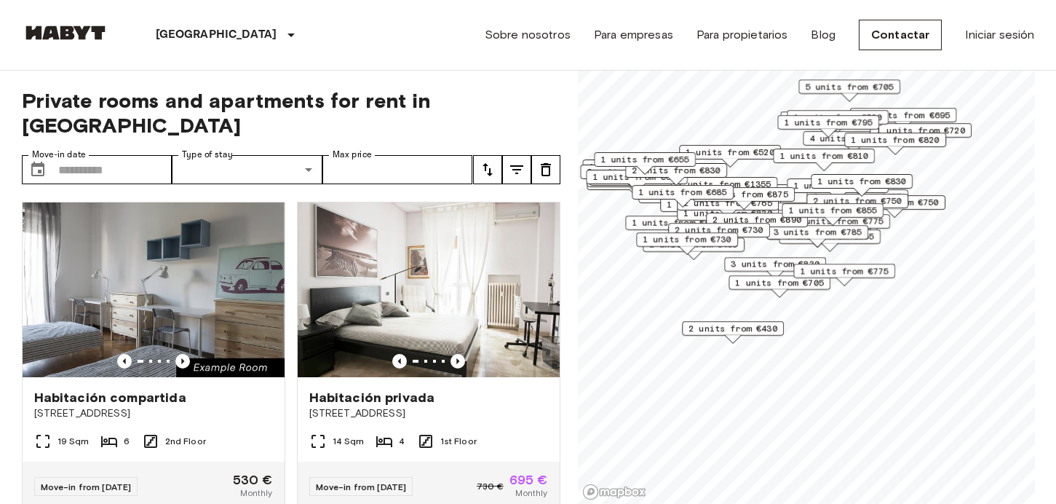
click at [688, 190] on span "1 units from €685" at bounding box center [682, 192] width 89 height 13
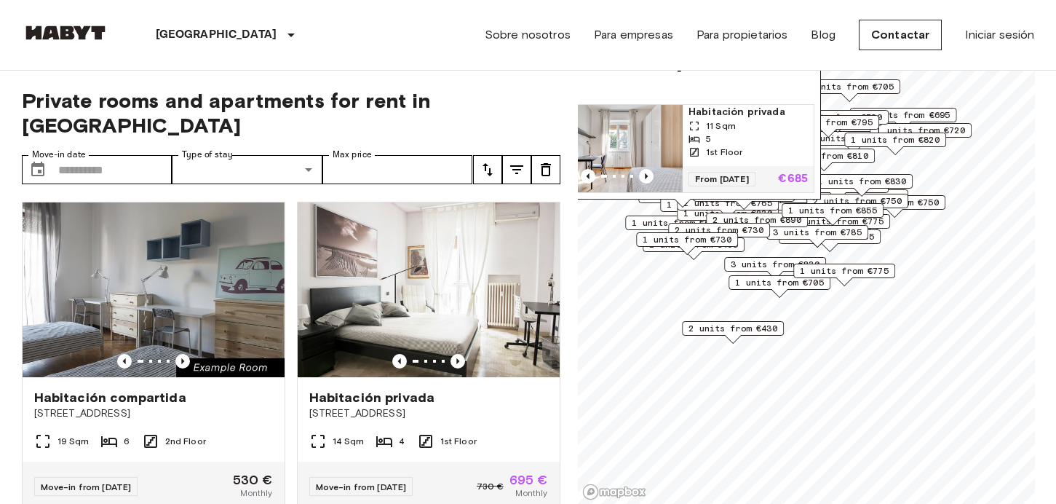
click at [726, 119] on span "11 Sqm" at bounding box center [721, 125] width 30 height 13
click at [734, 215] on span "2 units from €890" at bounding box center [756, 219] width 89 height 13
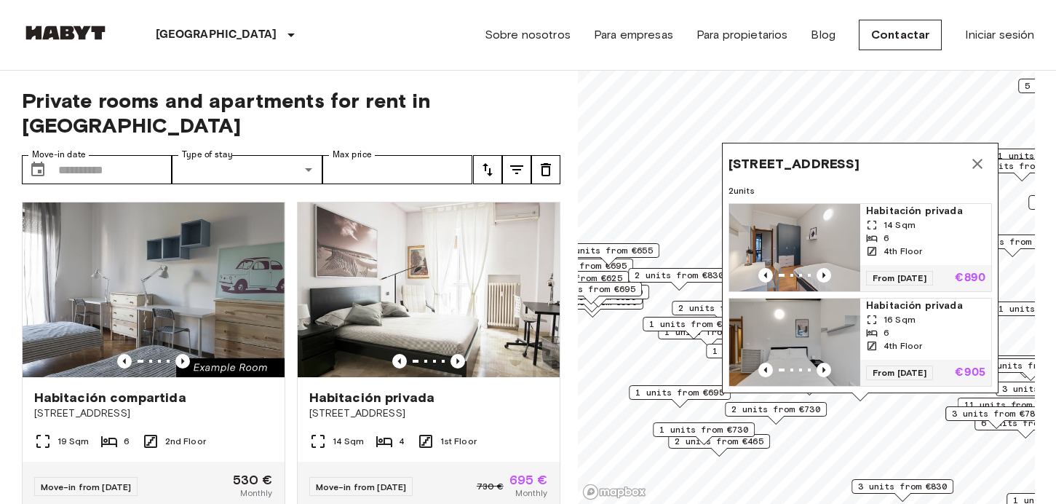
click at [975, 159] on icon "Map marker" at bounding box center [977, 164] width 10 height 10
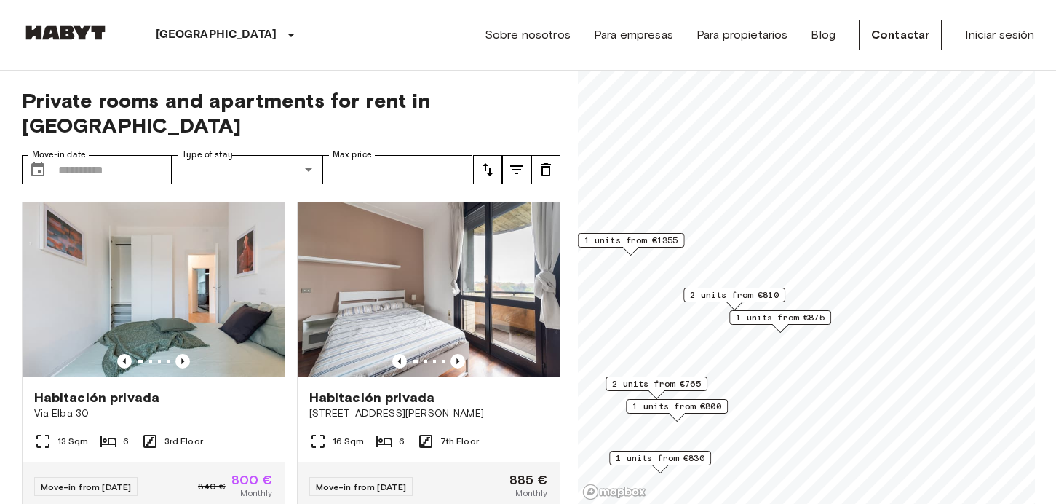
click at [619, 238] on span "1 units from €1355" at bounding box center [631, 240] width 94 height 13
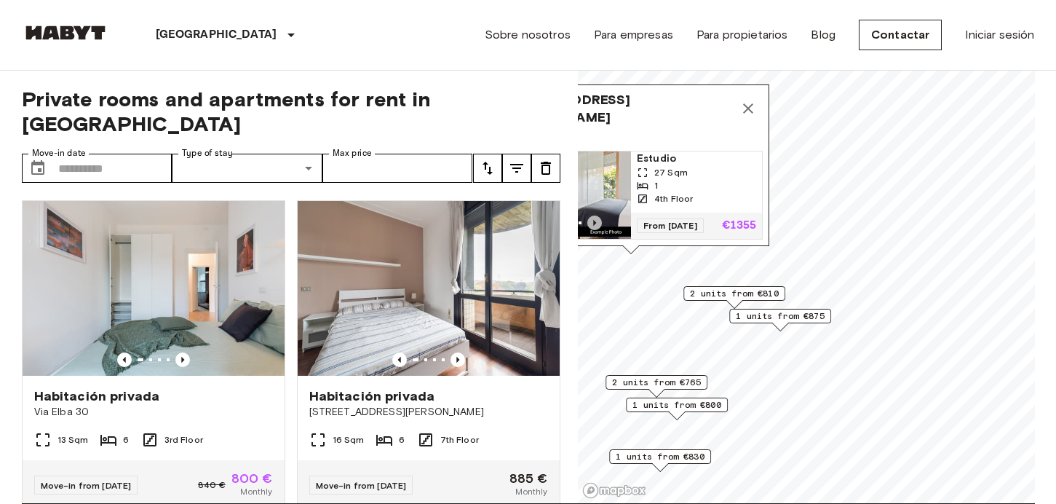
click at [594, 221] on icon "Previous image" at bounding box center [594, 223] width 3 height 6
click at [608, 186] on img "Map marker" at bounding box center [566, 194] width 131 height 87
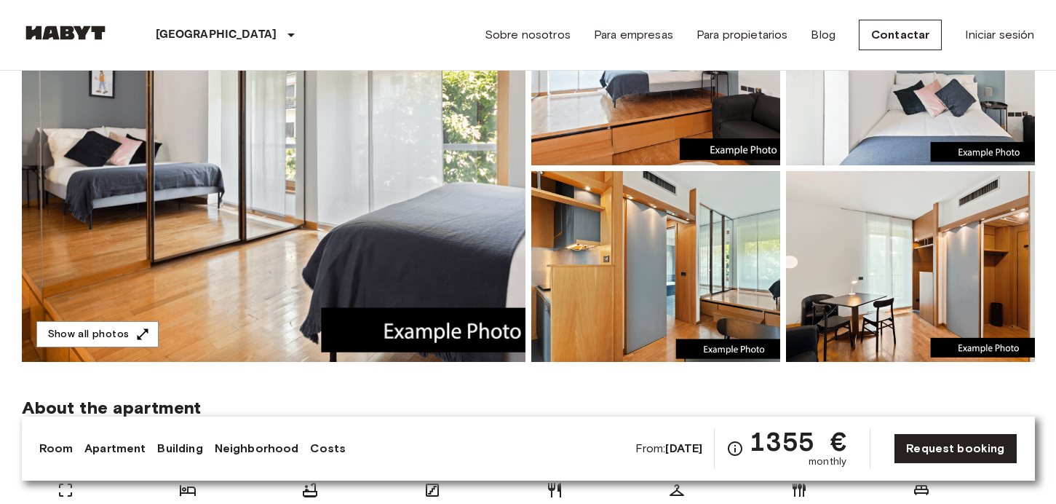
scroll to position [230, 0]
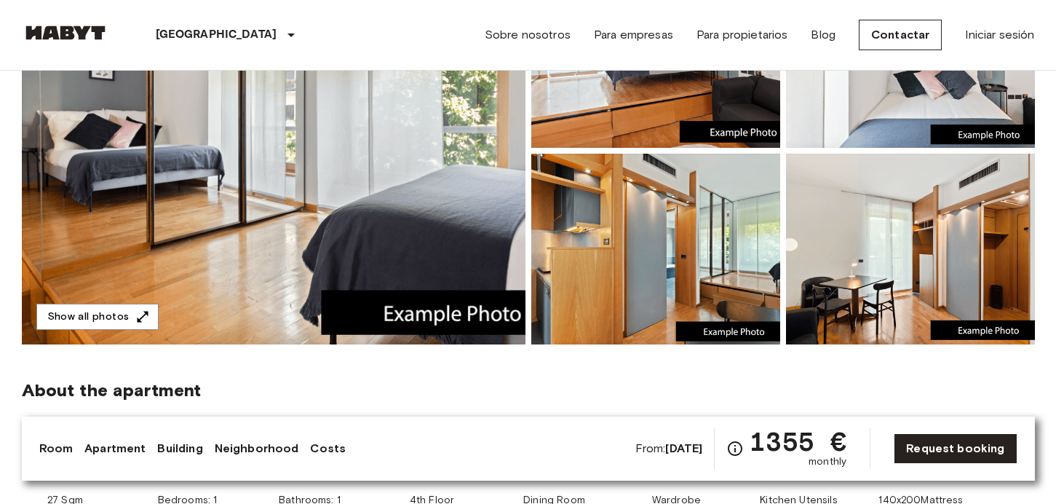
click at [598, 103] on img at bounding box center [655, 52] width 249 height 191
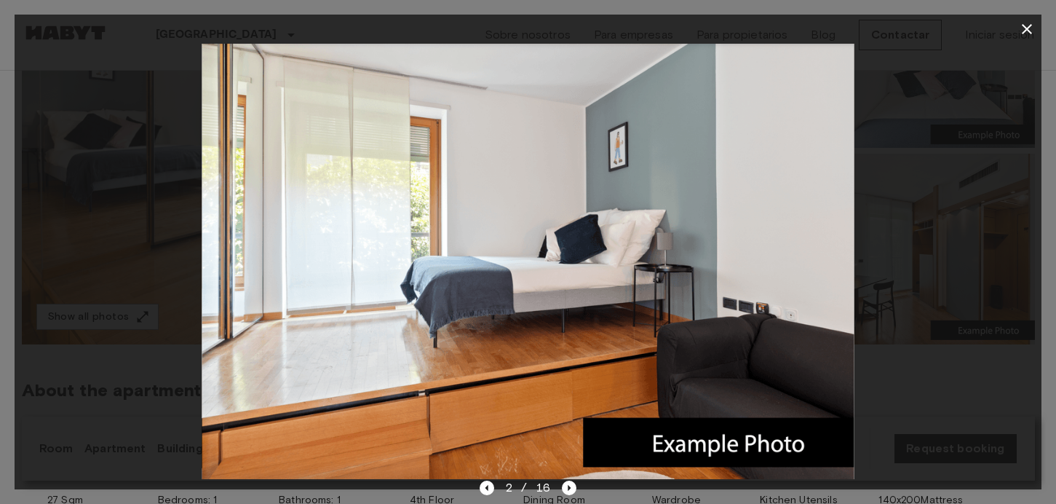
click at [912, 260] on div at bounding box center [528, 261] width 1027 height 435
click at [1024, 25] on icon "button" at bounding box center [1027, 29] width 10 height 10
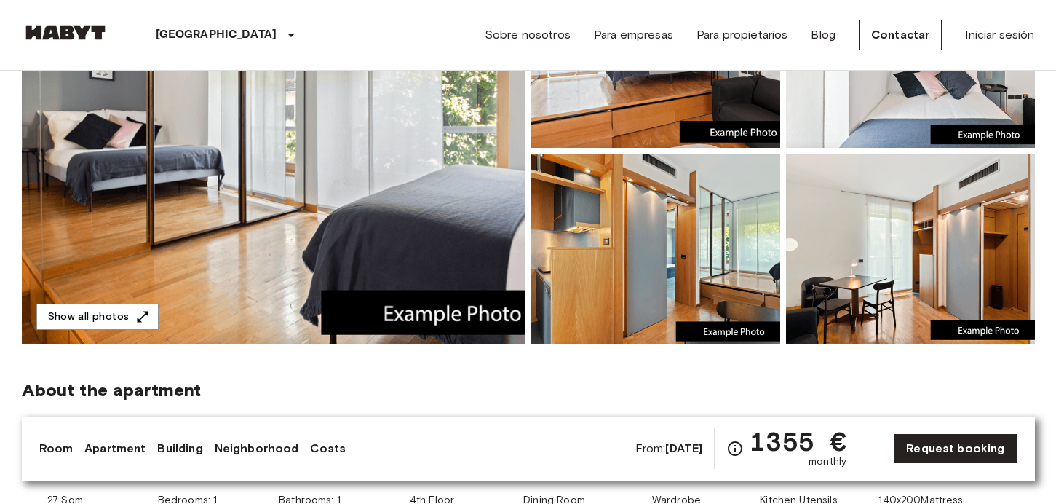
click at [688, 246] on img at bounding box center [655, 249] width 249 height 191
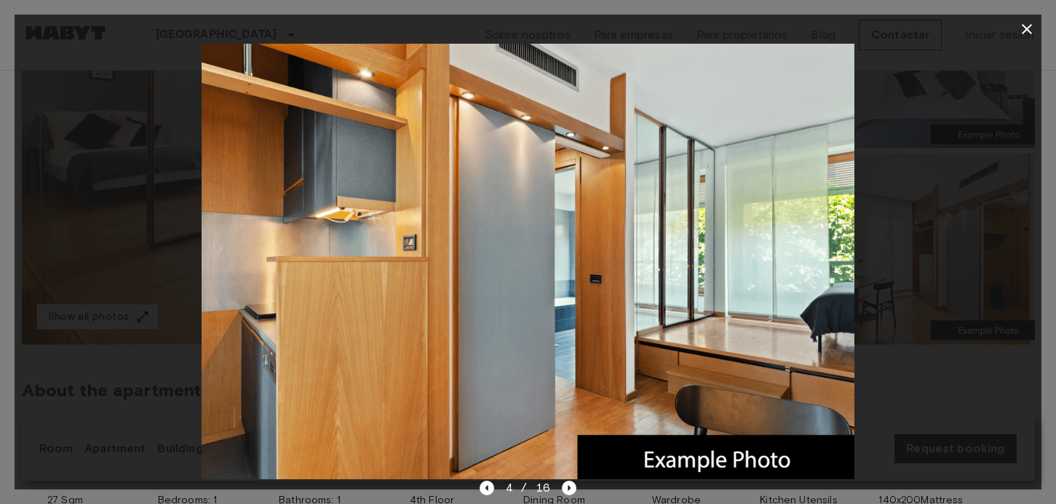
click at [1026, 28] on icon "button" at bounding box center [1027, 29] width 10 height 10
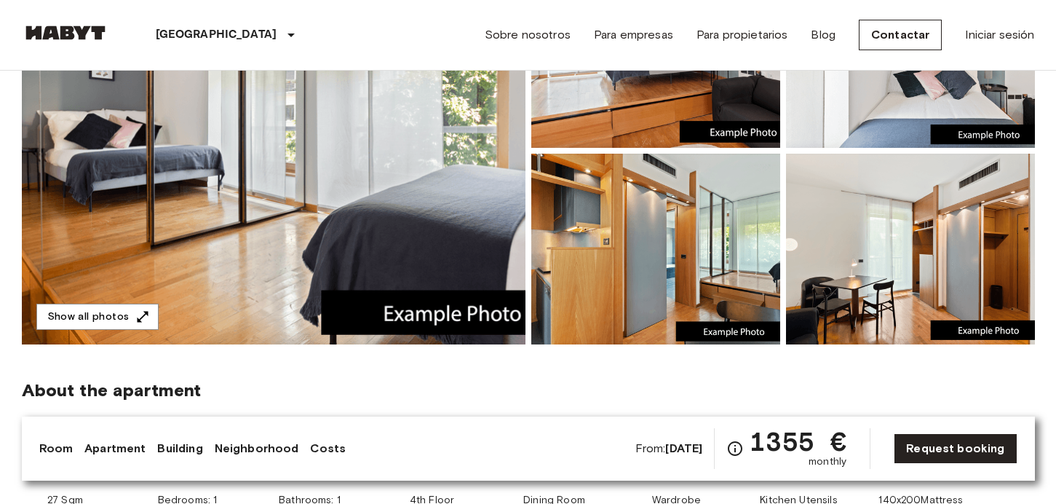
click at [876, 259] on img at bounding box center [910, 249] width 249 height 191
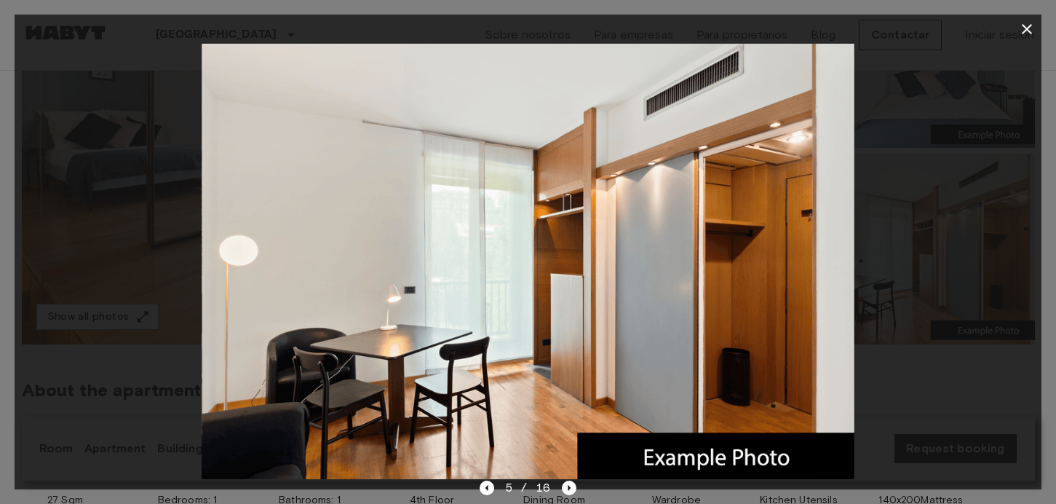
click at [1027, 29] on icon "button" at bounding box center [1027, 29] width 10 height 10
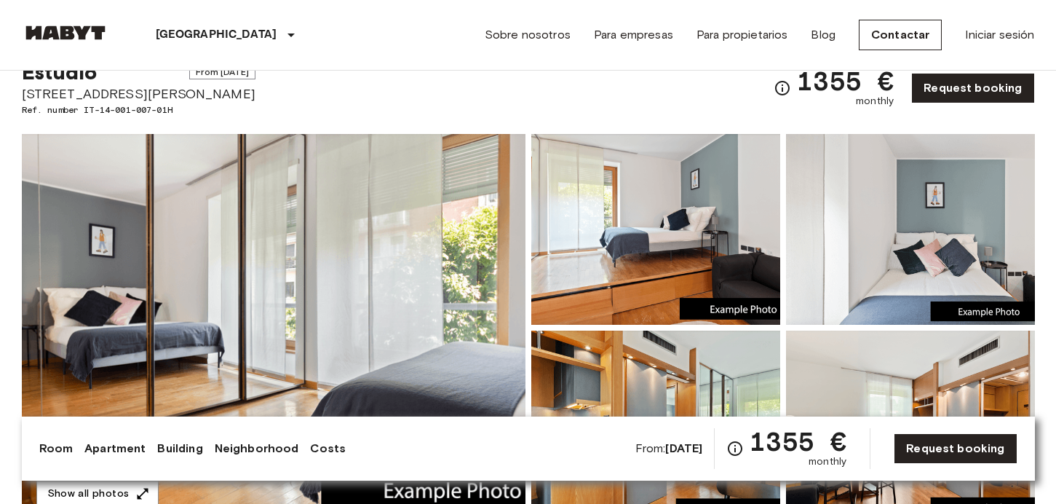
scroll to position [0, 0]
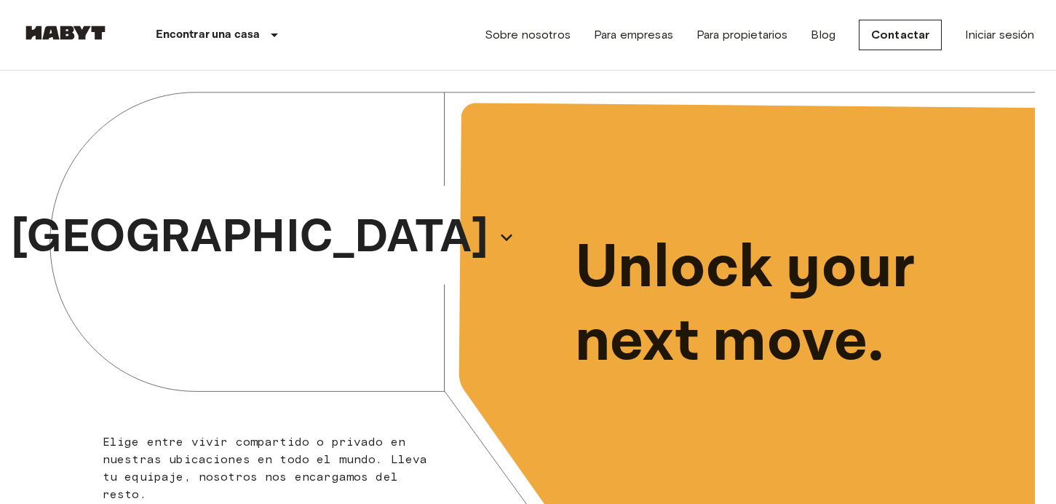
drag, startPoint x: 14, startPoint y: 16, endPoint x: 87, endPoint y: 4, distance: 74.5
click at [14, 16] on nav "Encontrar una casa Europe Amsterdam Berlin Brussels Cologne Dusseldorf Frankfur…" at bounding box center [528, 35] width 1048 height 70
